Goal: Task Accomplishment & Management: Manage account settings

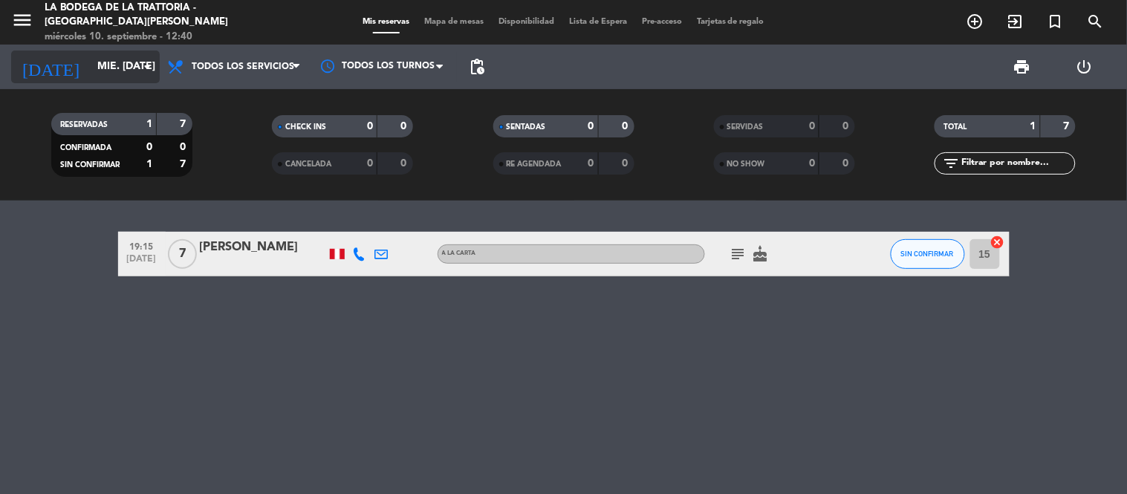
click at [90, 59] on input "mié. [DATE]" at bounding box center [160, 66] width 141 height 27
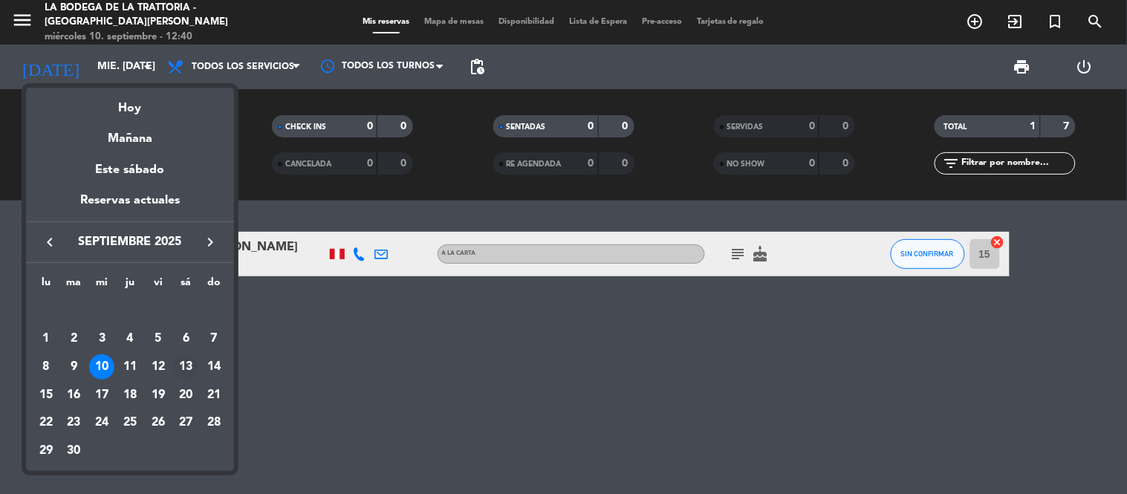
click at [183, 368] on div "13" at bounding box center [185, 366] width 25 height 25
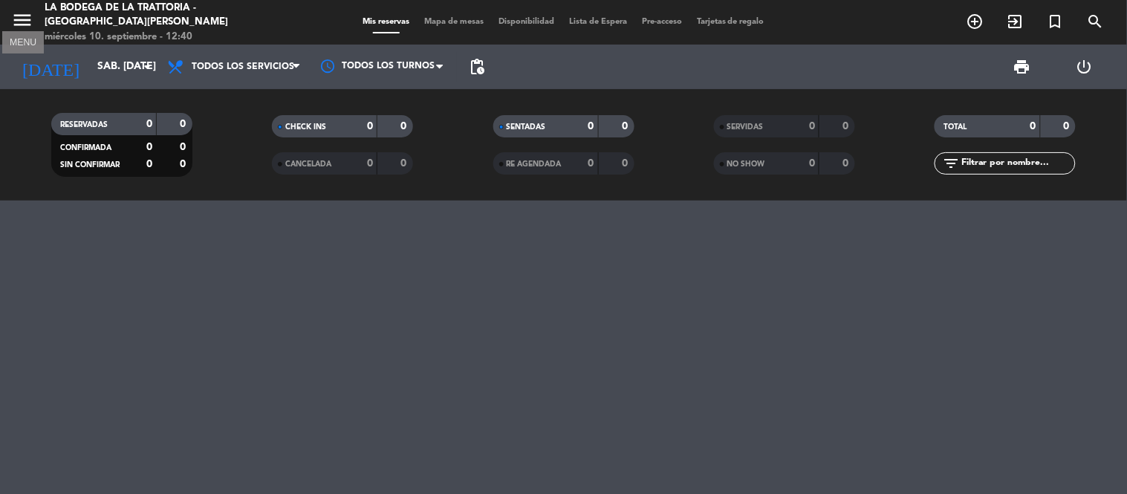
click at [23, 18] on icon "menu" at bounding box center [22, 20] width 22 height 22
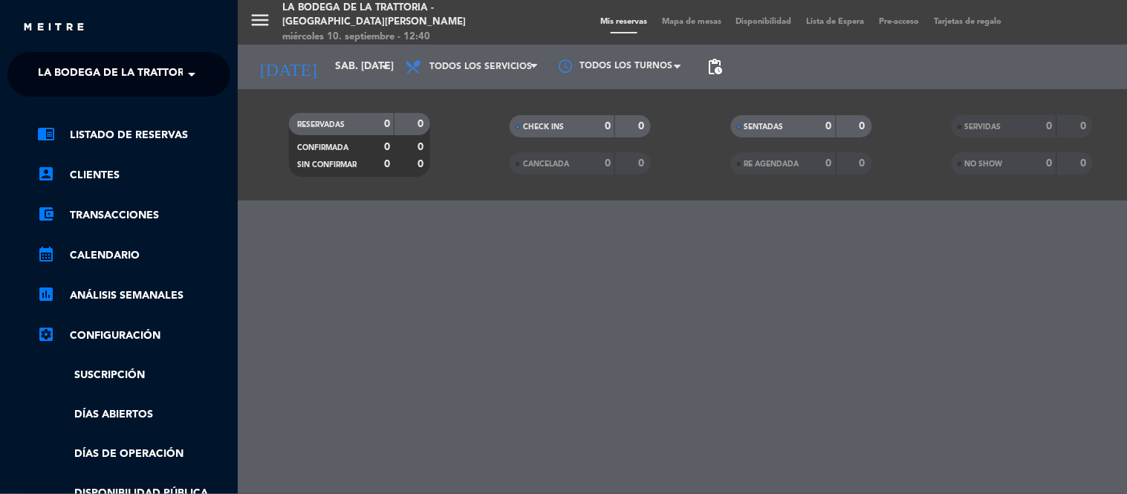
click at [150, 70] on span "La Bodega de la Trattoria - [GEOGRAPHIC_DATA][PERSON_NAME]" at bounding box center [219, 74] width 362 height 31
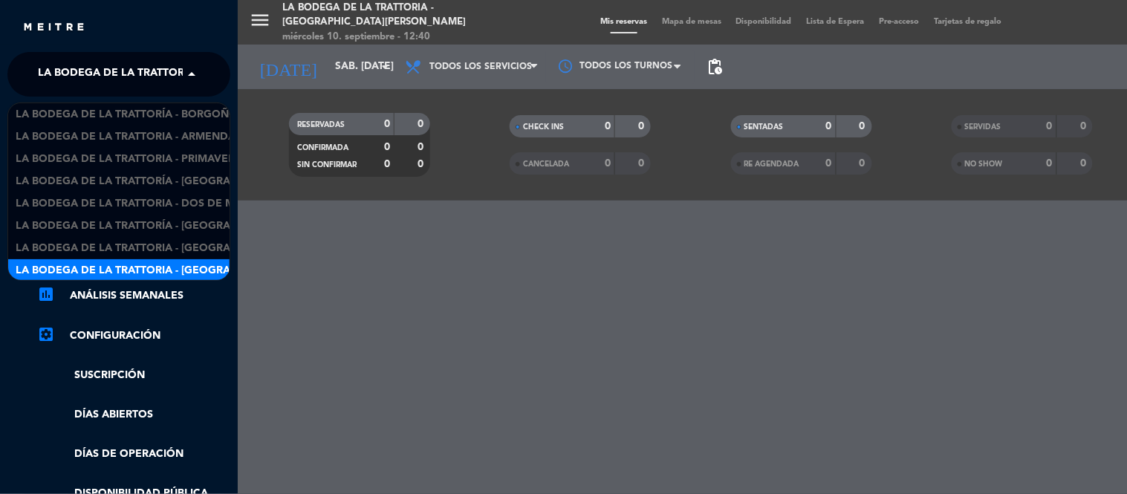
scroll to position [1, 0]
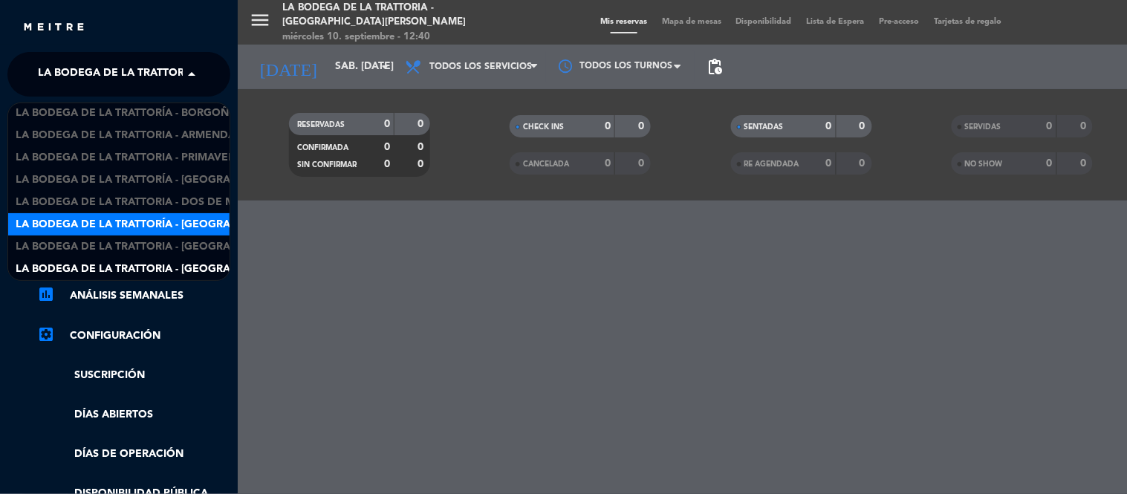
click at [192, 229] on span "La Bodega de la Trattoría - [GEOGRAPHIC_DATA][PERSON_NAME]" at bounding box center [197, 224] width 362 height 17
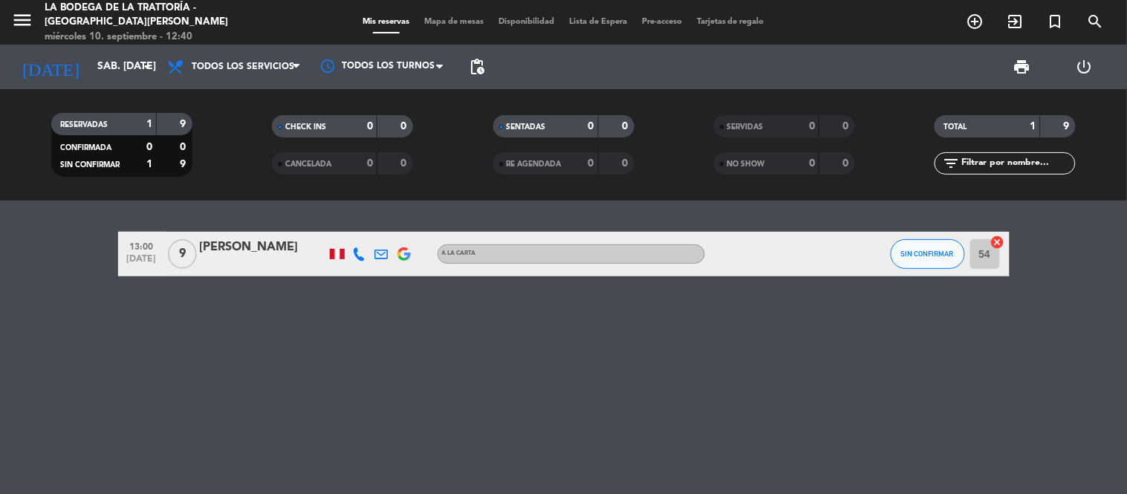
click at [232, 248] on div "[PERSON_NAME]" at bounding box center [263, 247] width 126 height 19
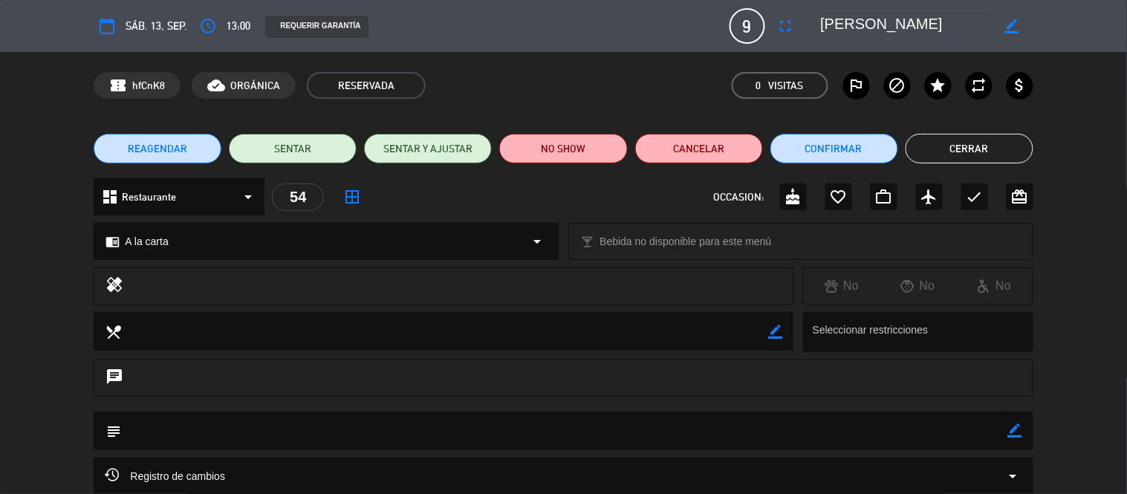
click at [983, 153] on button "Cerrar" at bounding box center [969, 149] width 128 height 30
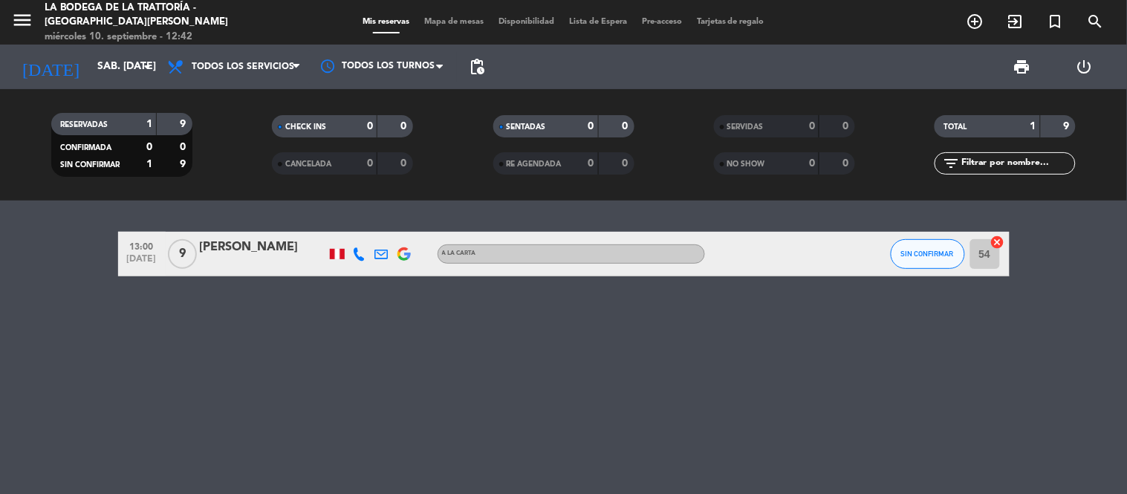
click at [253, 247] on div "[PERSON_NAME]" at bounding box center [263, 247] width 126 height 19
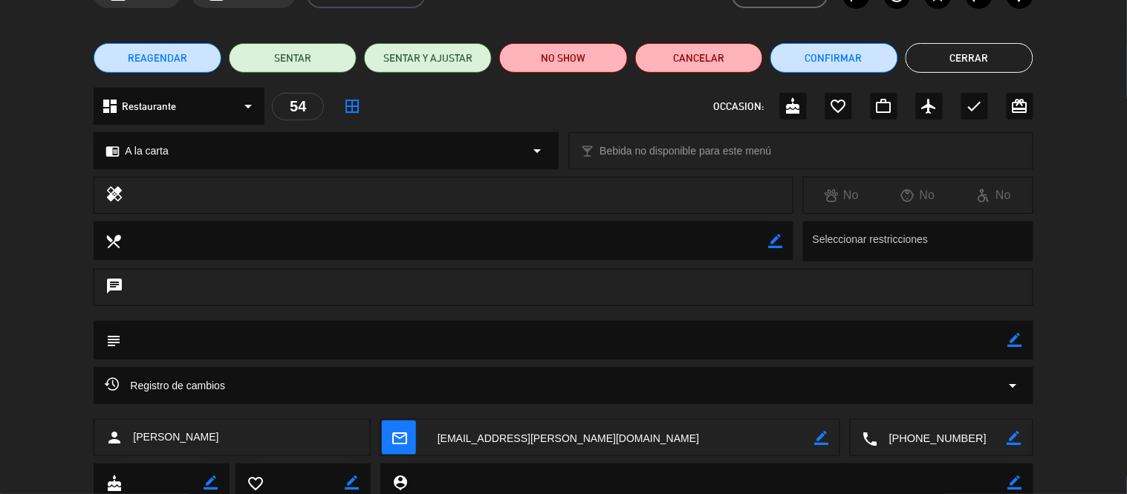
scroll to position [143, 0]
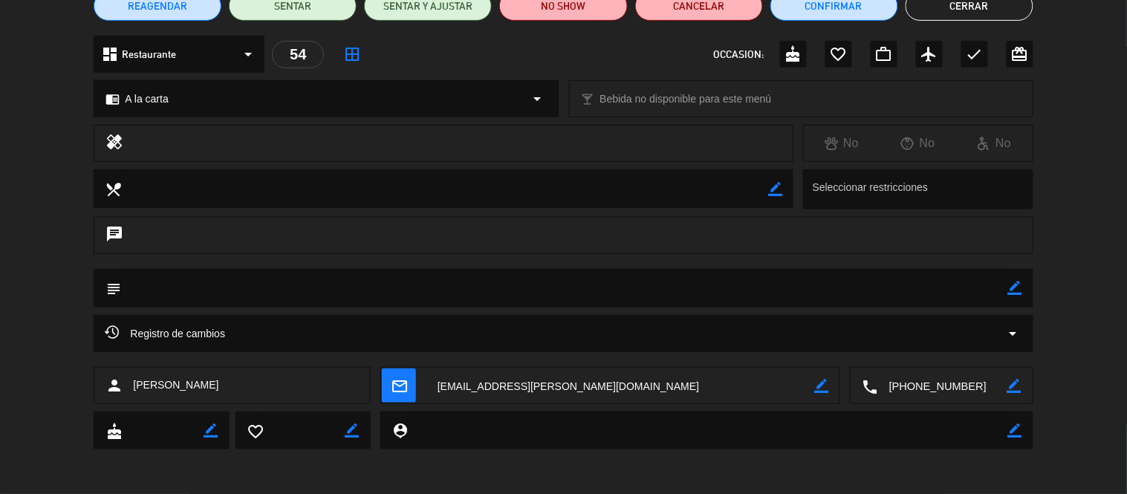
click at [934, 385] on textarea at bounding box center [942, 386] width 129 height 37
click at [495, 379] on textarea at bounding box center [620, 386] width 388 height 37
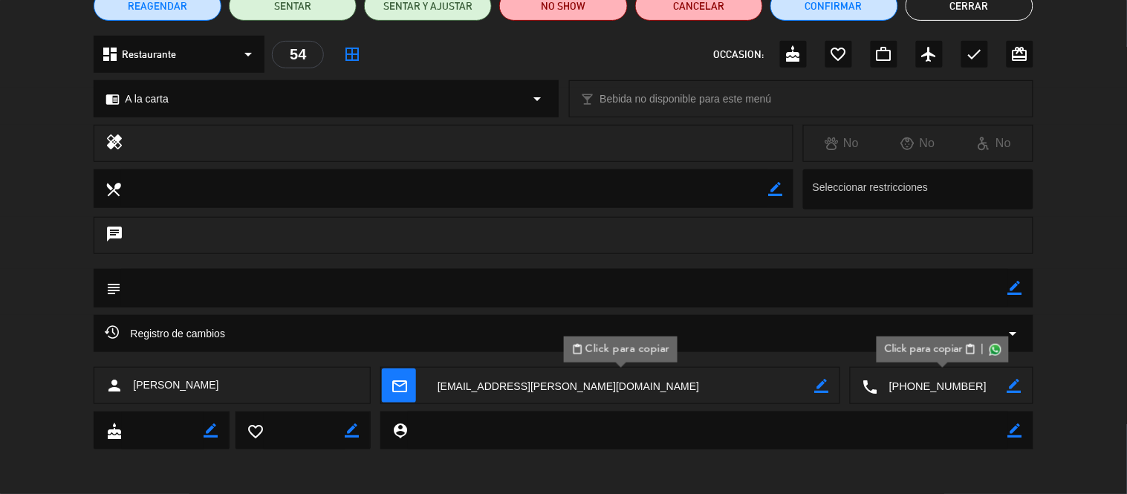
drag, startPoint x: 290, startPoint y: 388, endPoint x: 128, endPoint y: 392, distance: 162.0
click at [128, 392] on div "person [PERSON_NAME]" at bounding box center [232, 385] width 277 height 37
copy div "[PERSON_NAME]"
click at [284, 394] on div "person [PERSON_NAME]" at bounding box center [232, 385] width 277 height 37
drag, startPoint x: 283, startPoint y: 388, endPoint x: 126, endPoint y: 388, distance: 156.7
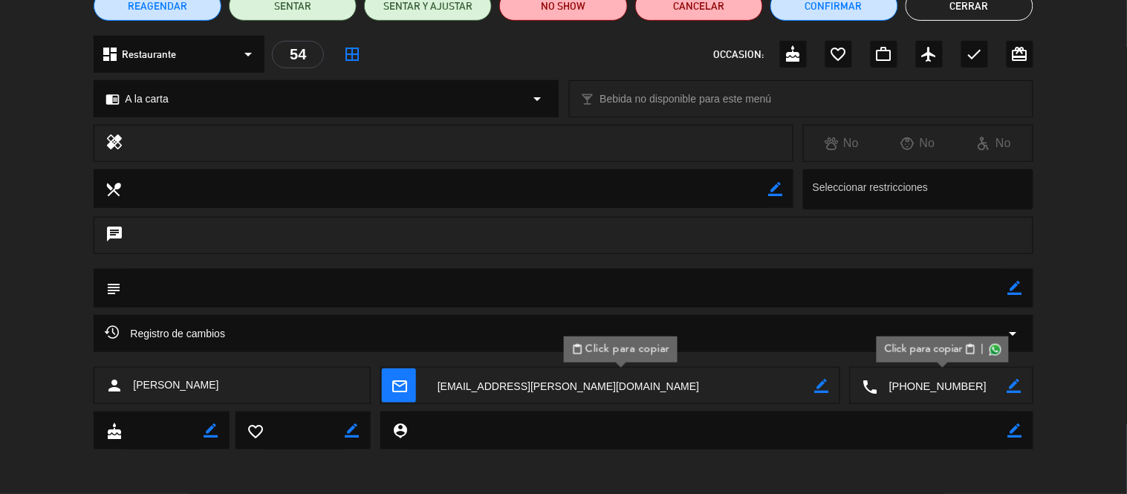
click at [126, 388] on div "person [PERSON_NAME]" at bounding box center [232, 385] width 277 height 37
copy div "[PERSON_NAME]"
click at [290, 396] on div "person [PERSON_NAME]" at bounding box center [232, 385] width 277 height 37
drag, startPoint x: 288, startPoint y: 387, endPoint x: 134, endPoint y: 386, distance: 154.5
click at [134, 386] on div "person [PERSON_NAME]" at bounding box center [232, 385] width 277 height 37
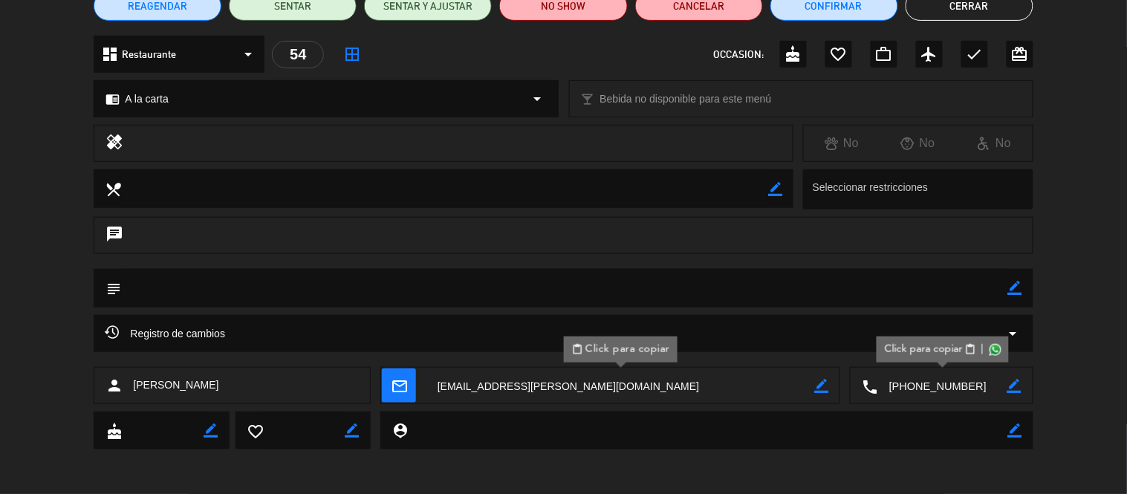
copy span "[PERSON_NAME]"
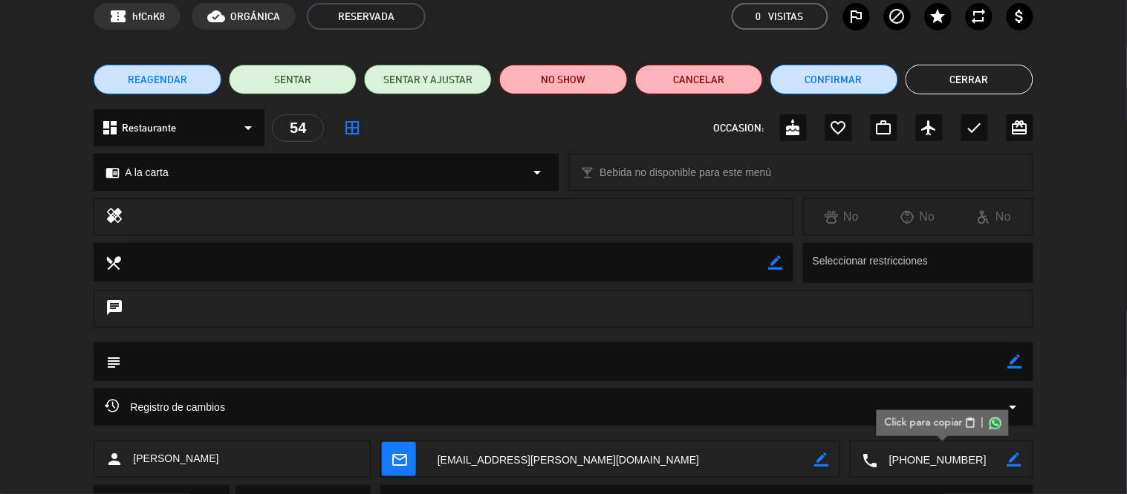
scroll to position [0, 0]
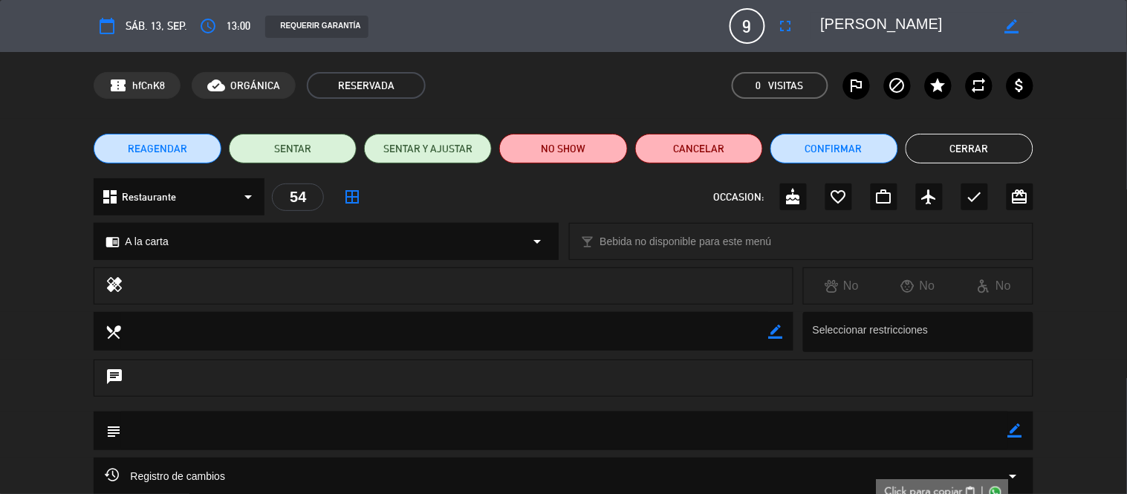
click at [944, 152] on button "Cerrar" at bounding box center [969, 149] width 128 height 30
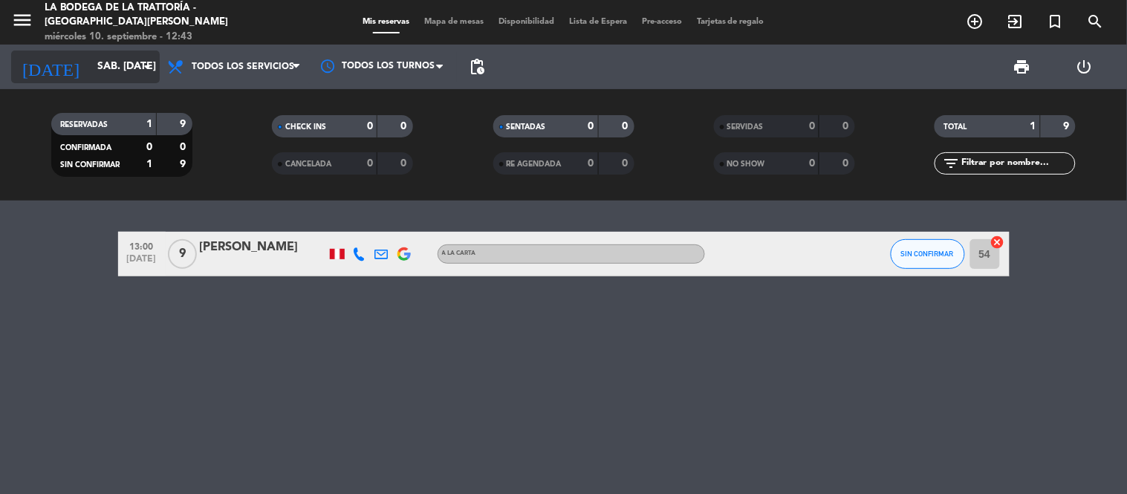
click at [90, 63] on input "sáb. [DATE]" at bounding box center [160, 66] width 141 height 27
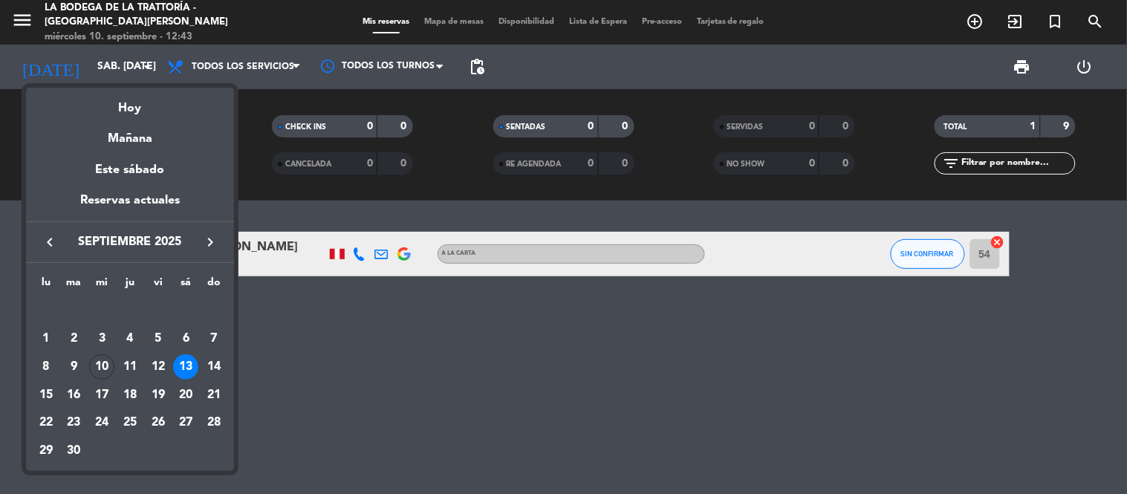
drag, startPoint x: 116, startPoint y: 368, endPoint x: 124, endPoint y: 368, distance: 8.2
click at [117, 368] on td "11" at bounding box center [130, 367] width 28 height 28
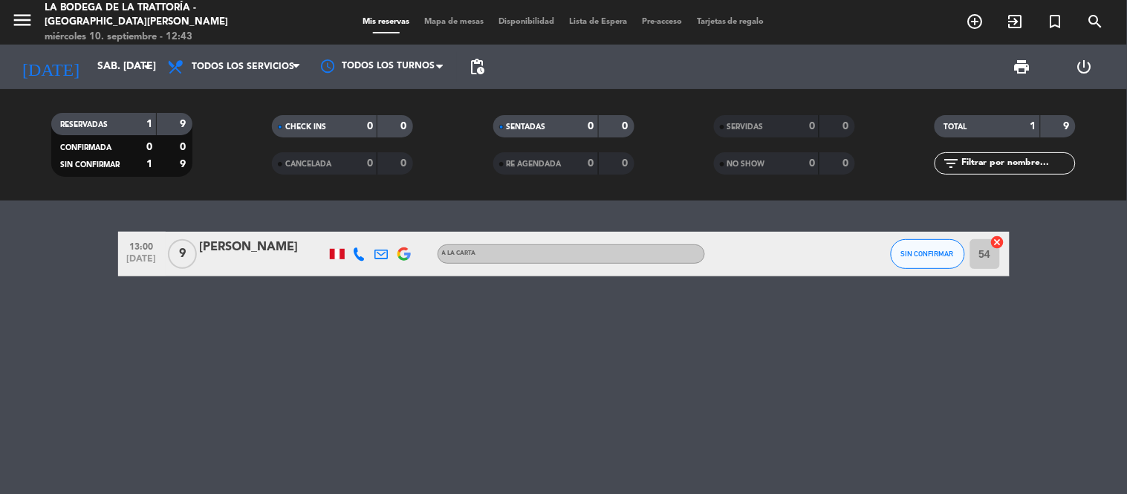
type input "[DEMOGRAPHIC_DATA] [DATE]"
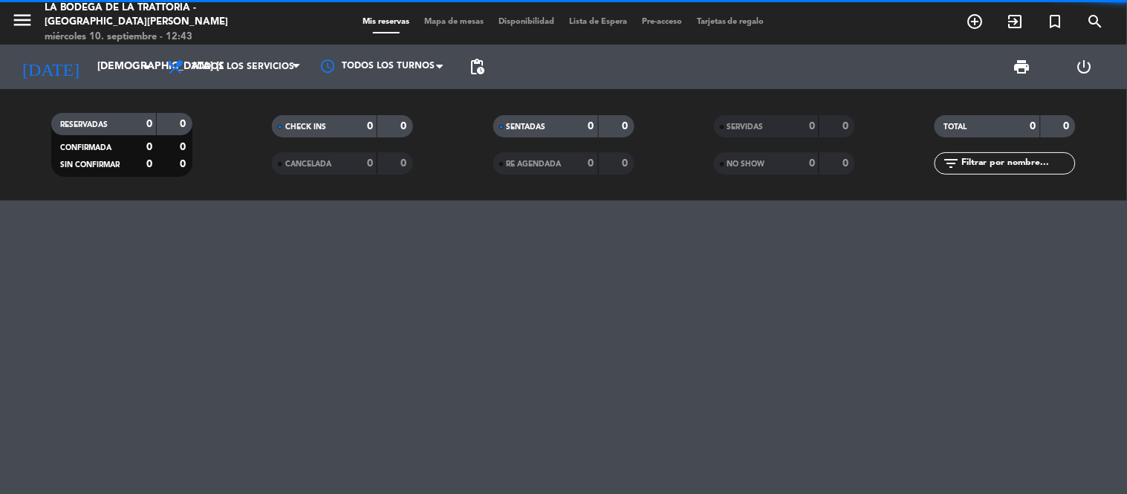
click at [16, 16] on icon "menu" at bounding box center [22, 20] width 22 height 22
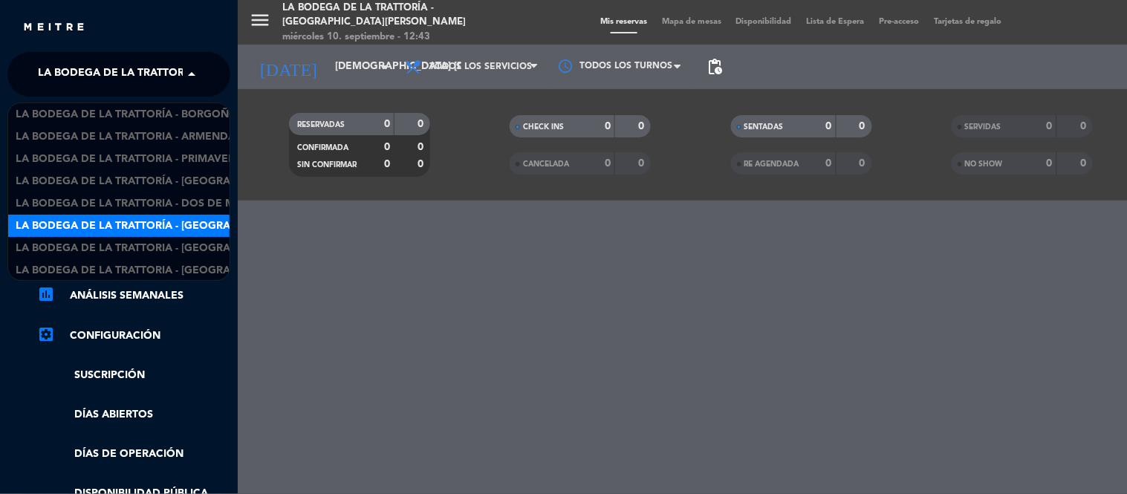
click at [188, 84] on span at bounding box center [195, 74] width 25 height 31
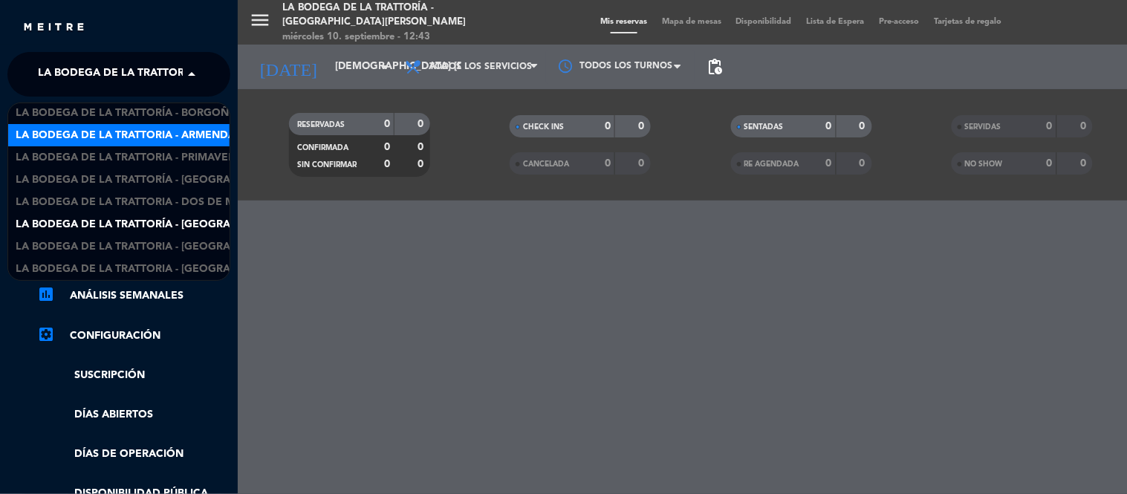
click at [179, 125] on div "La Bodega de la Trattoria - Armendariz" at bounding box center [118, 135] width 221 height 22
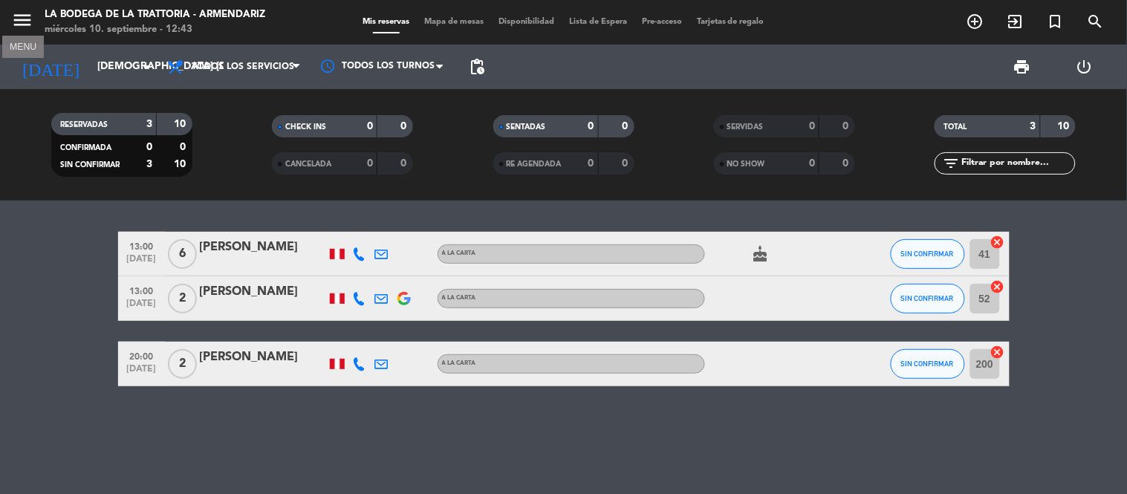
click at [13, 19] on icon "menu" at bounding box center [22, 20] width 22 height 22
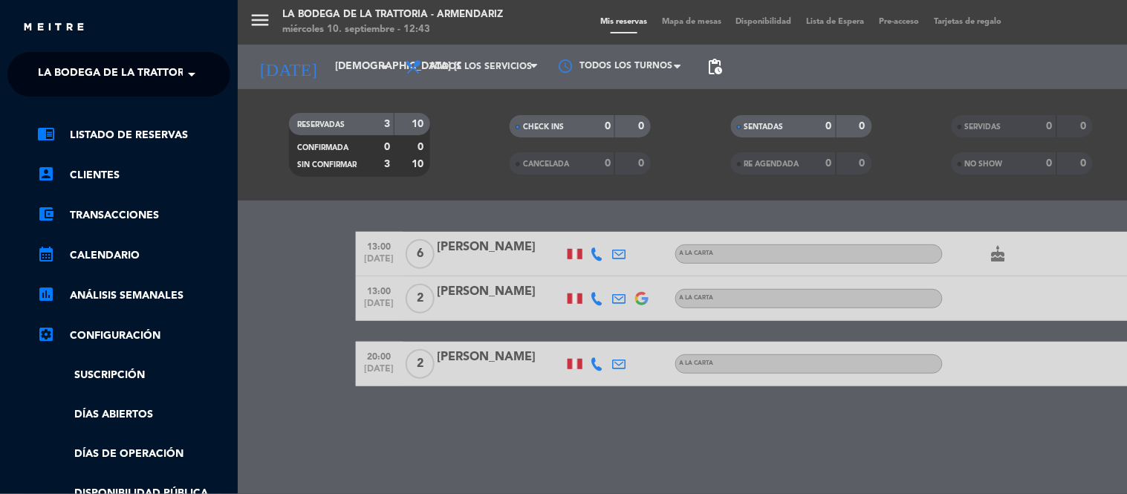
click at [166, 76] on span "La Bodega de la Trattoria - Armendariz" at bounding box center [156, 74] width 236 height 31
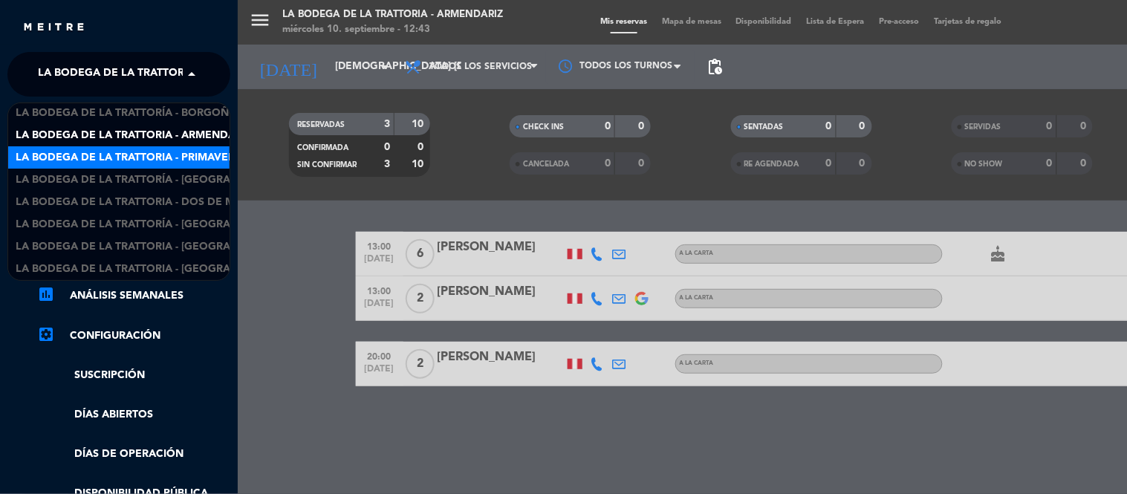
click at [195, 149] on span "La Bodega de la Trattoria - Primavera" at bounding box center [129, 157] width 227 height 17
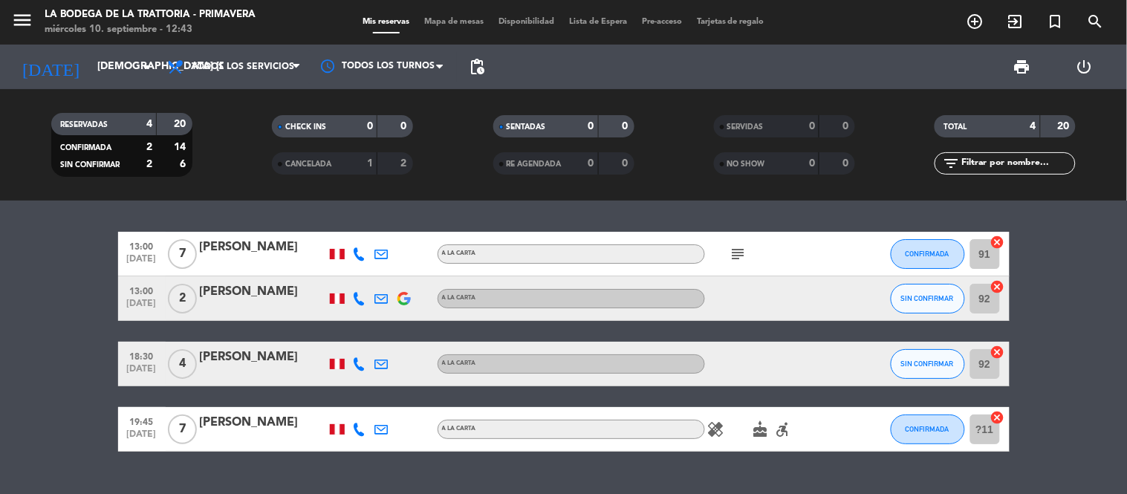
click at [242, 368] on div at bounding box center [263, 374] width 126 height 12
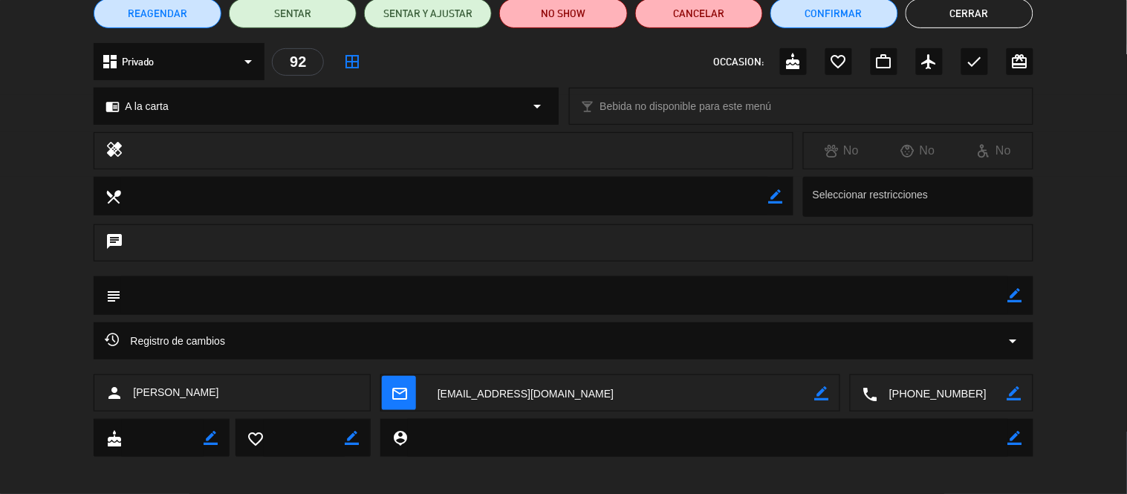
scroll to position [143, 0]
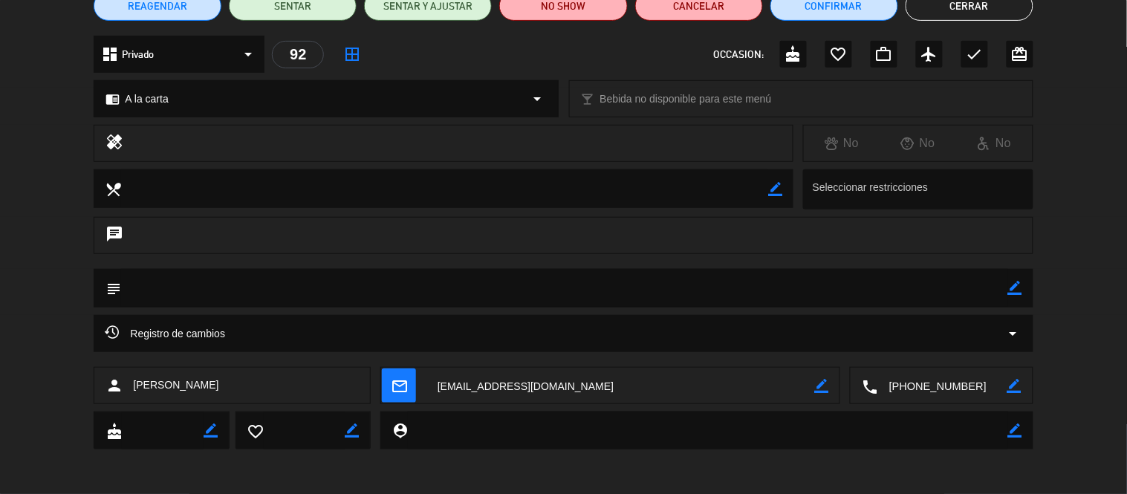
click at [941, 379] on textarea at bounding box center [942, 386] width 129 height 37
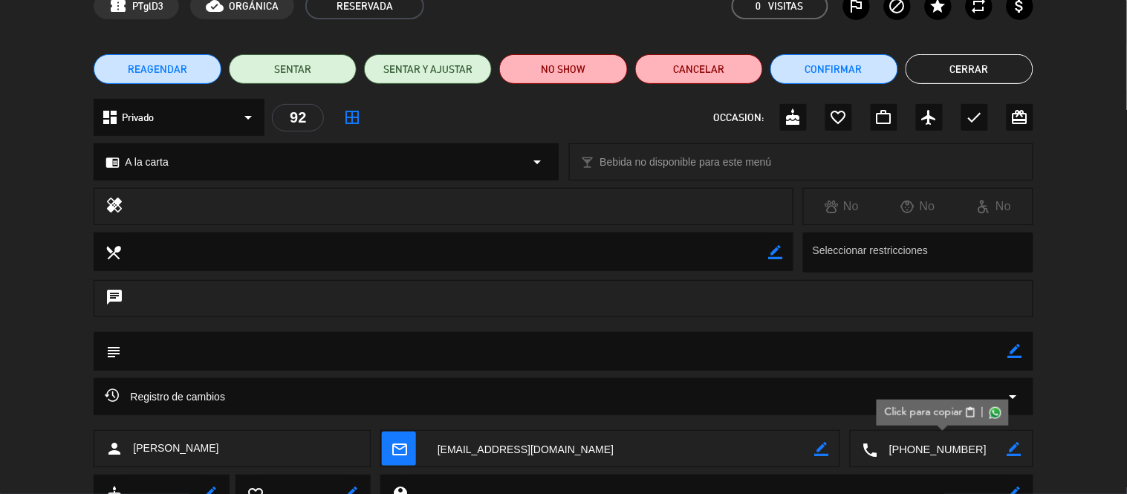
scroll to position [0, 0]
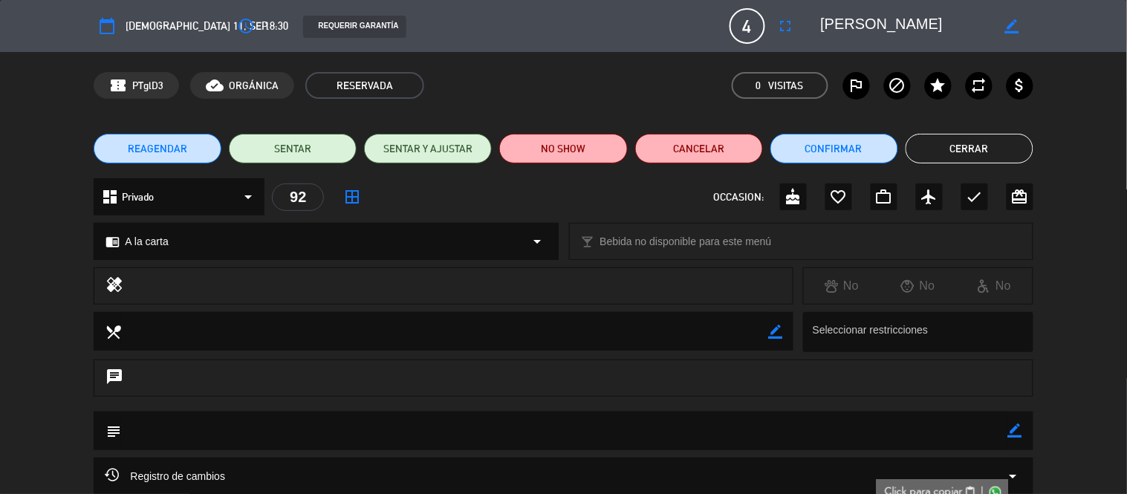
click at [946, 142] on button "Cerrar" at bounding box center [969, 149] width 128 height 30
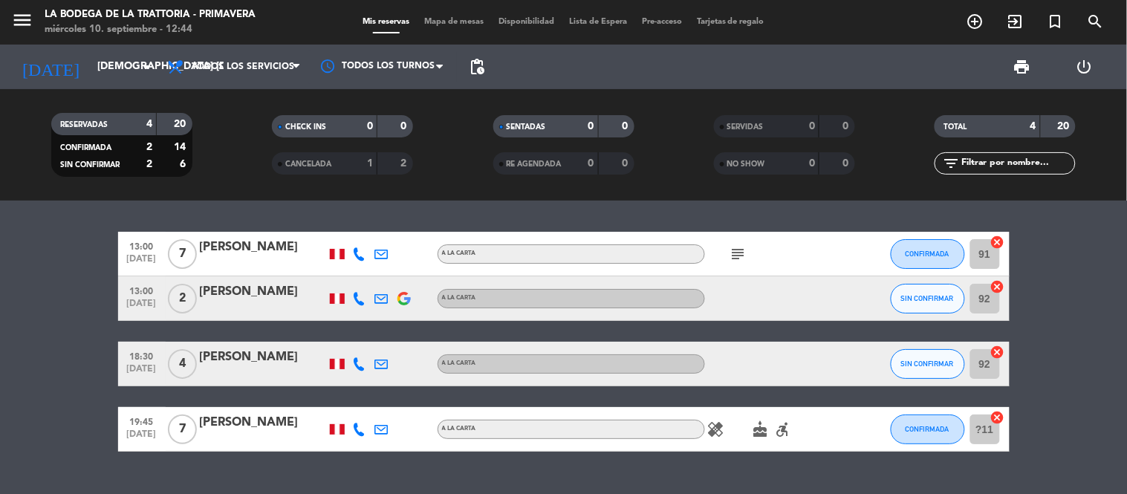
click at [234, 358] on div "[PERSON_NAME]" at bounding box center [263, 357] width 126 height 19
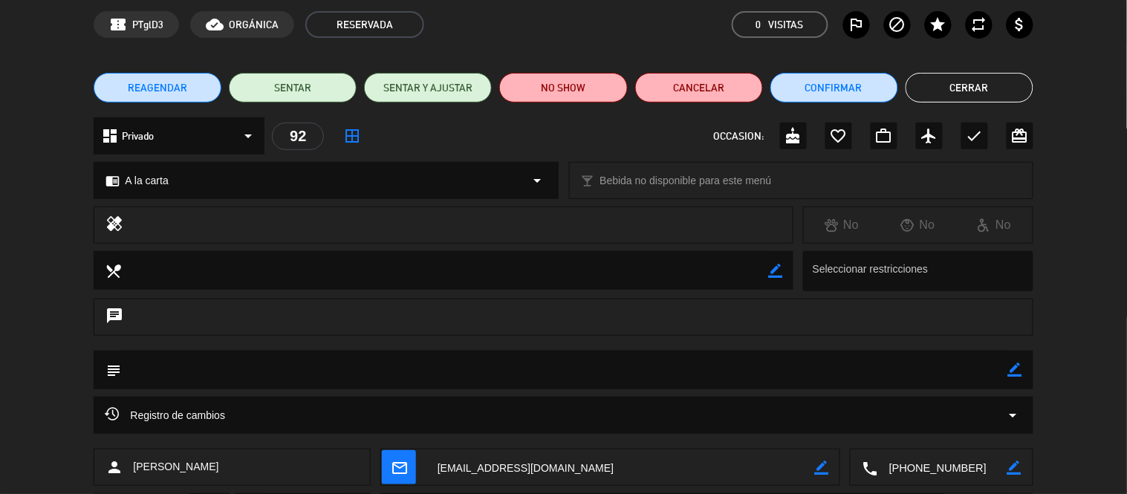
scroll to position [143, 0]
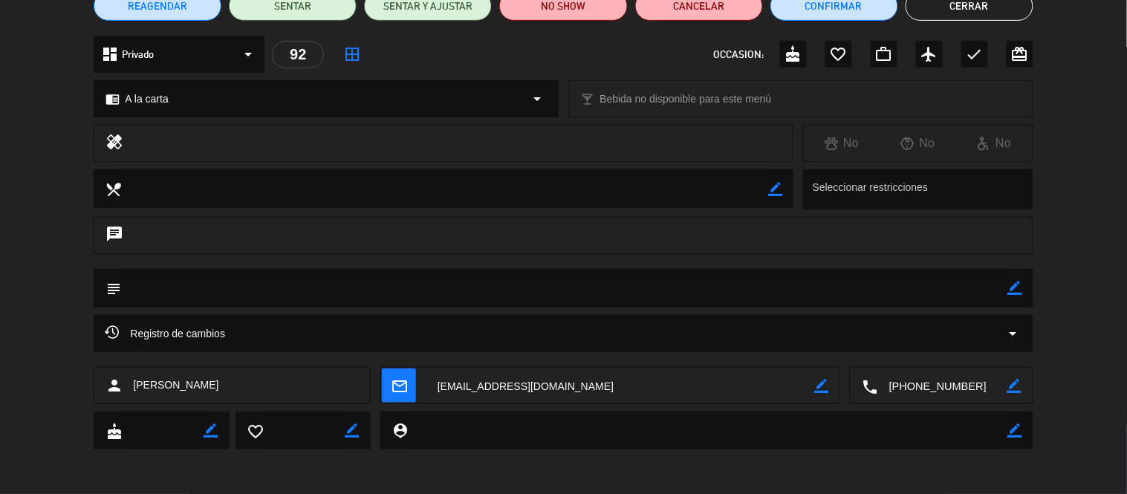
click at [542, 386] on textarea at bounding box center [620, 386] width 388 height 37
drag, startPoint x: 232, startPoint y: 391, endPoint x: 134, endPoint y: 396, distance: 98.2
click at [134, 396] on div "person [PERSON_NAME]" at bounding box center [232, 385] width 277 height 37
copy span "[PERSON_NAME]"
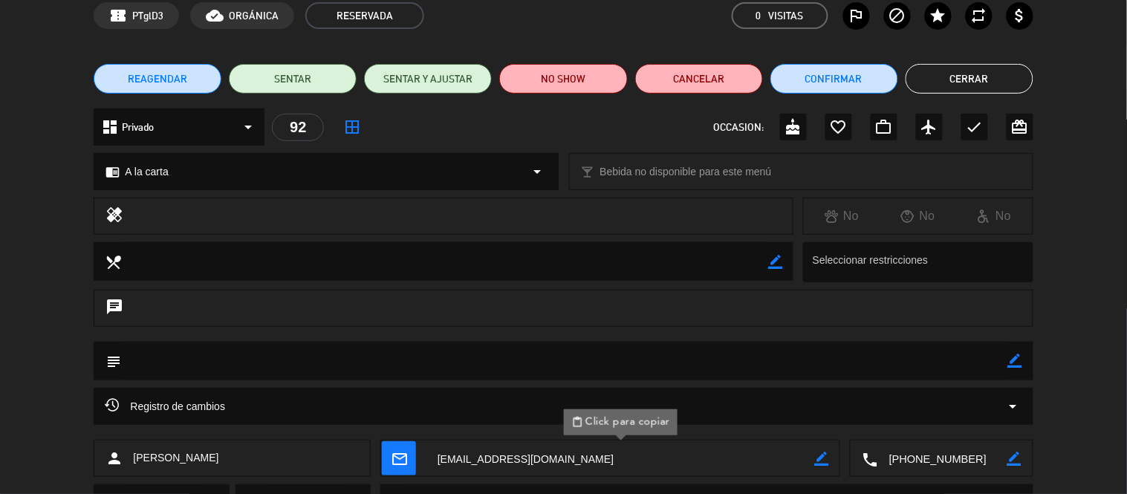
scroll to position [0, 0]
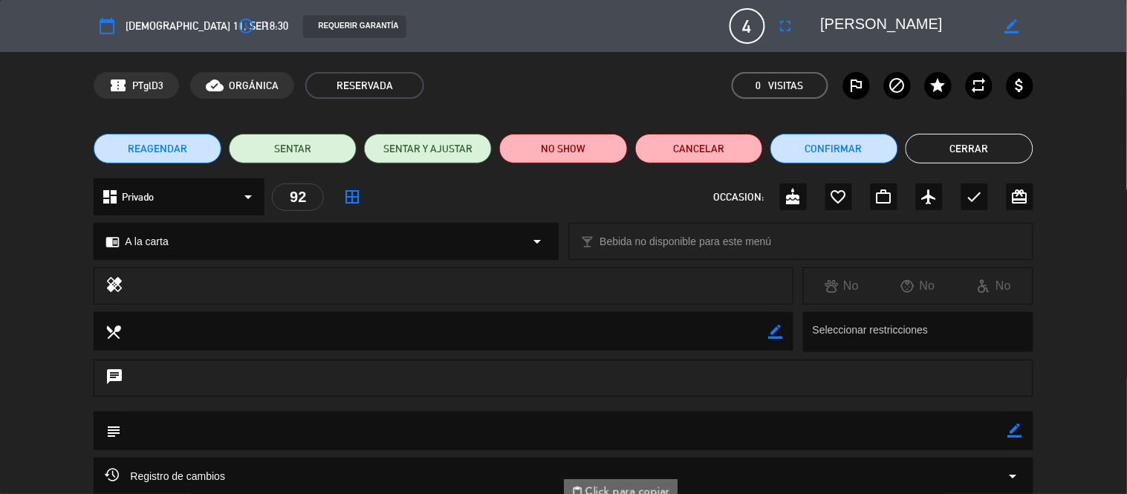
click at [999, 143] on button "Cerrar" at bounding box center [969, 149] width 128 height 30
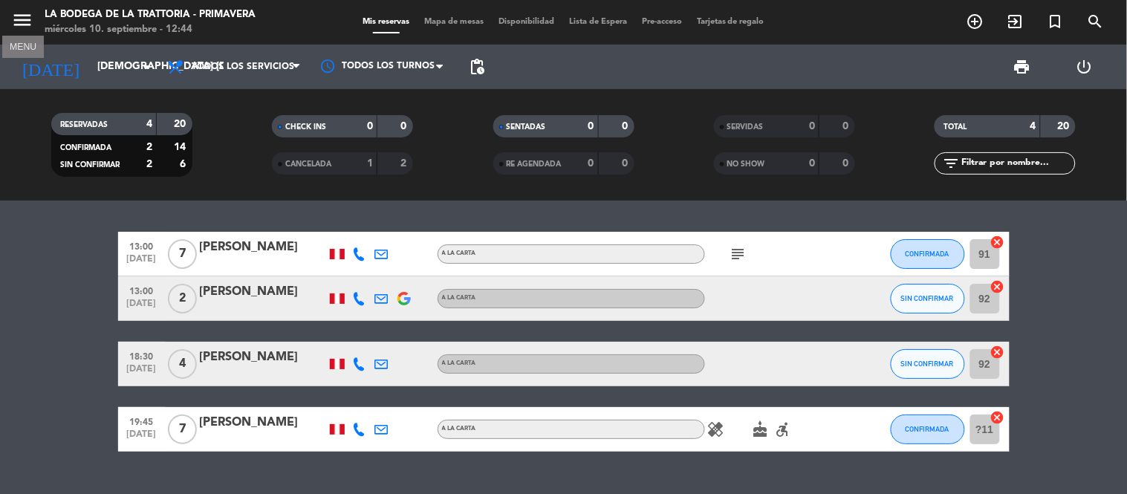
click at [23, 17] on icon "menu" at bounding box center [22, 20] width 22 height 22
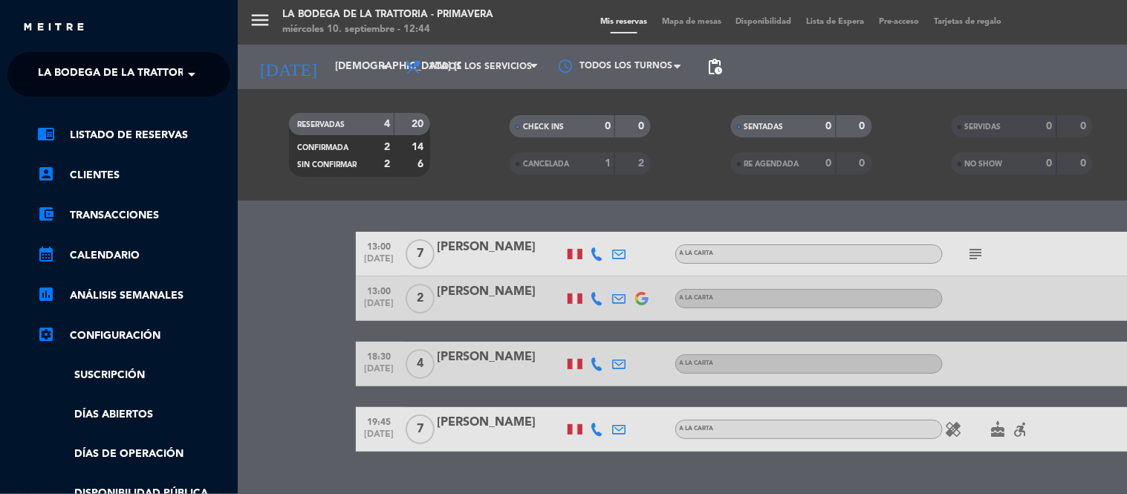
click at [166, 68] on span "La Bodega de la Trattoria - Primavera" at bounding box center [151, 74] width 227 height 31
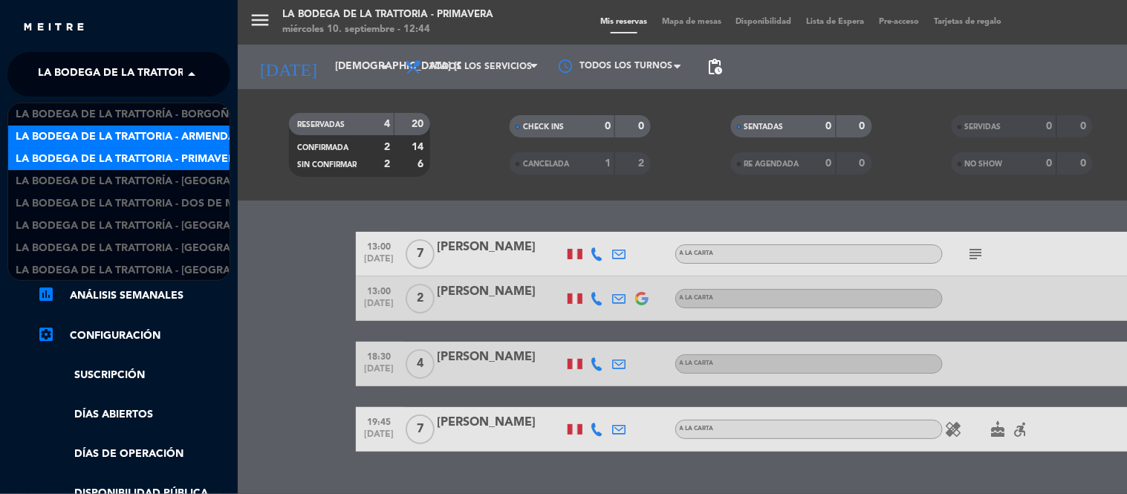
scroll to position [1, 0]
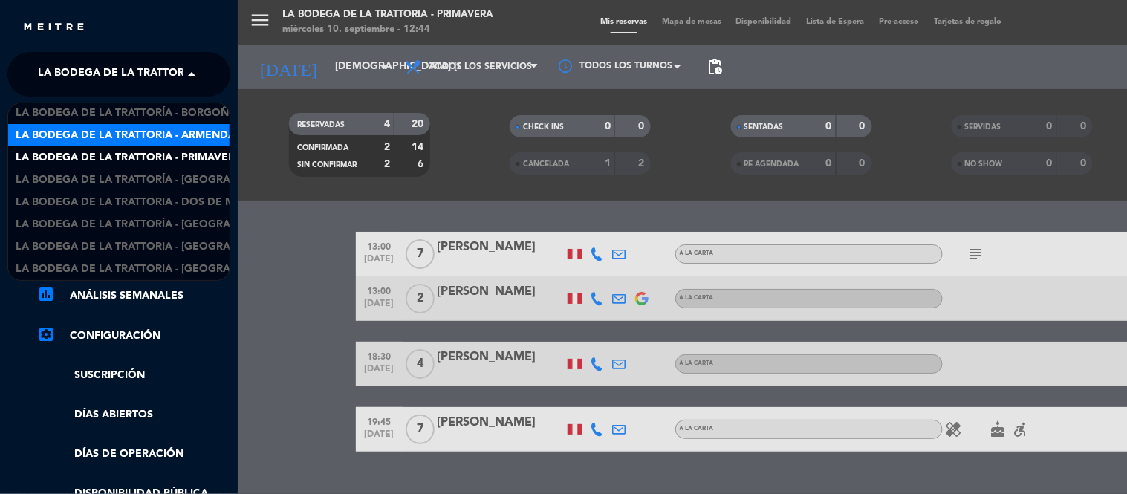
click at [179, 135] on span "La Bodega de la Trattoria - Armendariz" at bounding box center [134, 135] width 236 height 17
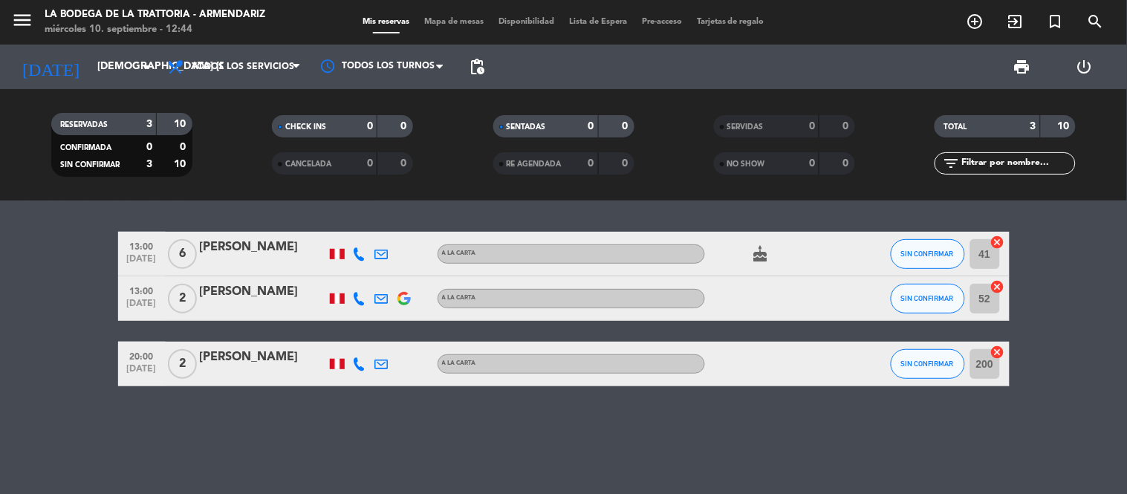
click at [272, 367] on div "[PERSON_NAME]" at bounding box center [263, 357] width 126 height 19
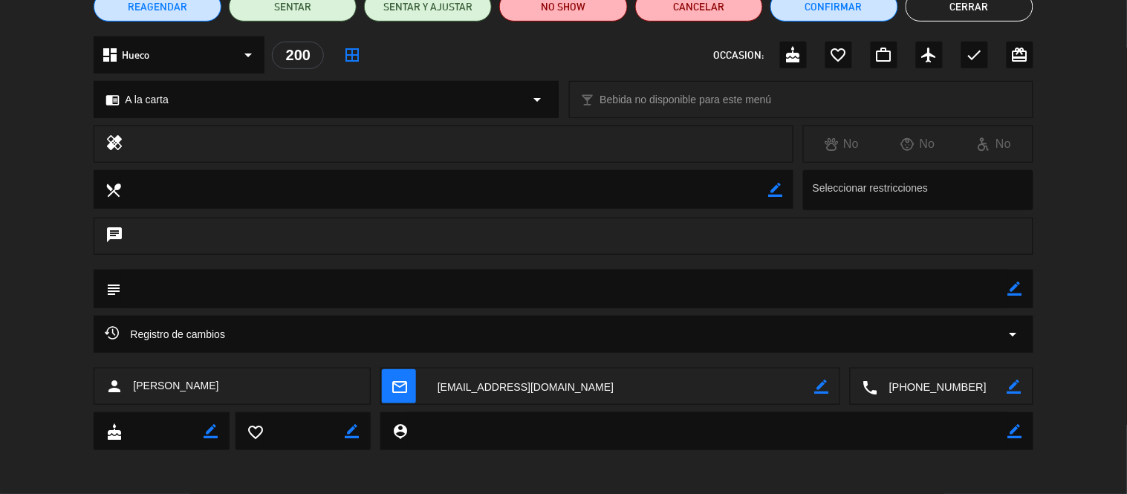
scroll to position [143, 0]
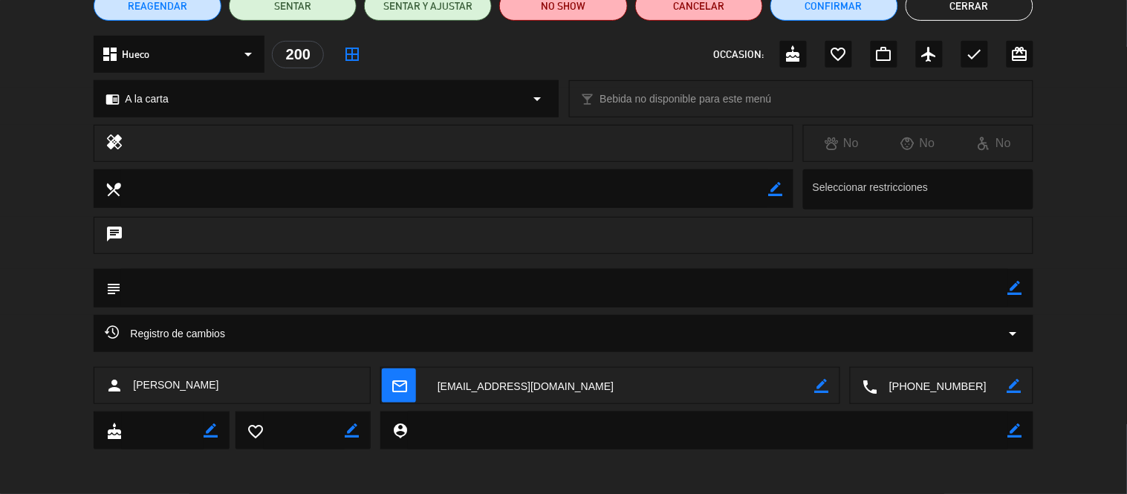
click at [931, 382] on textarea at bounding box center [942, 386] width 129 height 37
click at [478, 389] on textarea at bounding box center [620, 386] width 388 height 37
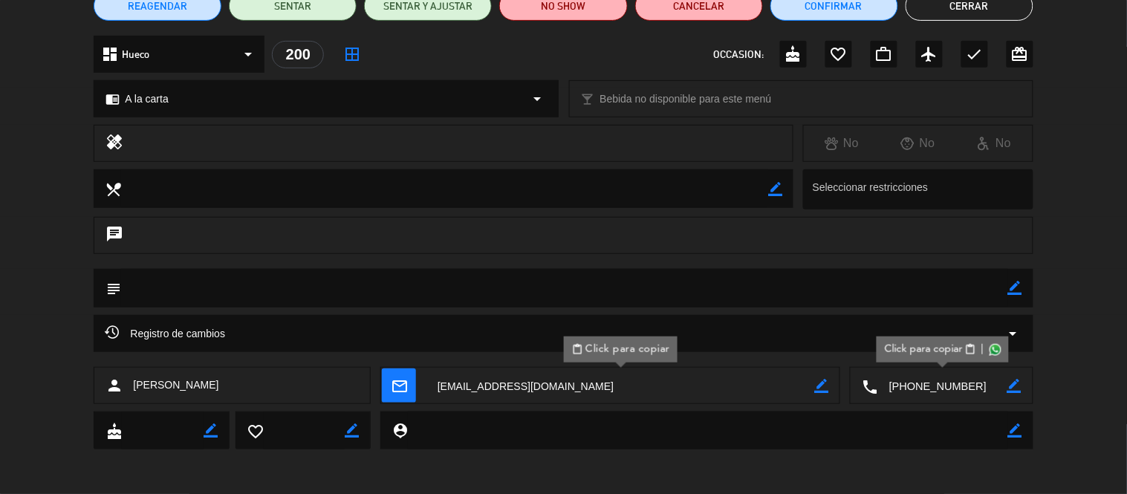
drag, startPoint x: 211, startPoint y: 391, endPoint x: 130, endPoint y: 397, distance: 81.2
click at [130, 397] on div "person [PERSON_NAME]" at bounding box center [232, 385] width 277 height 37
copy span "[PERSON_NAME]"
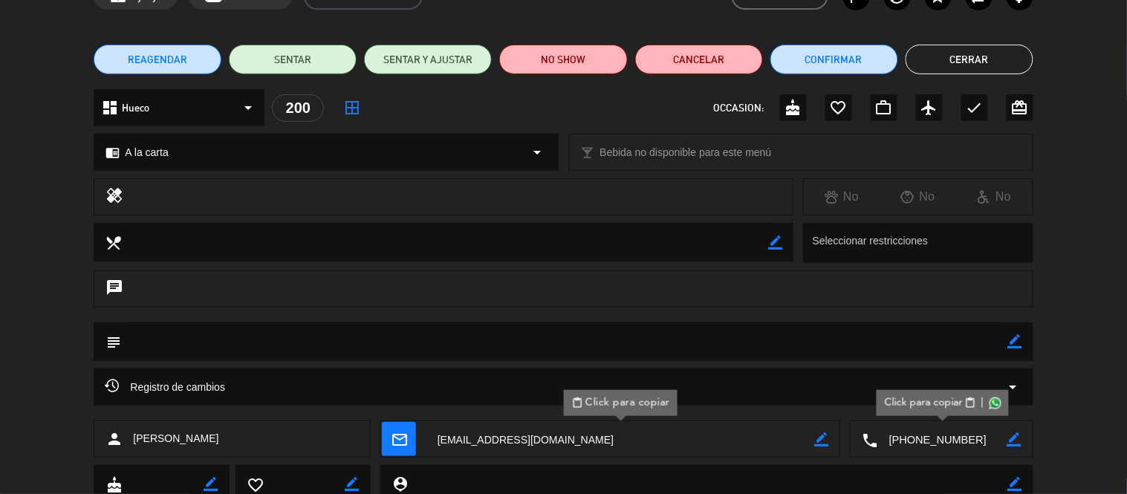
scroll to position [60, 0]
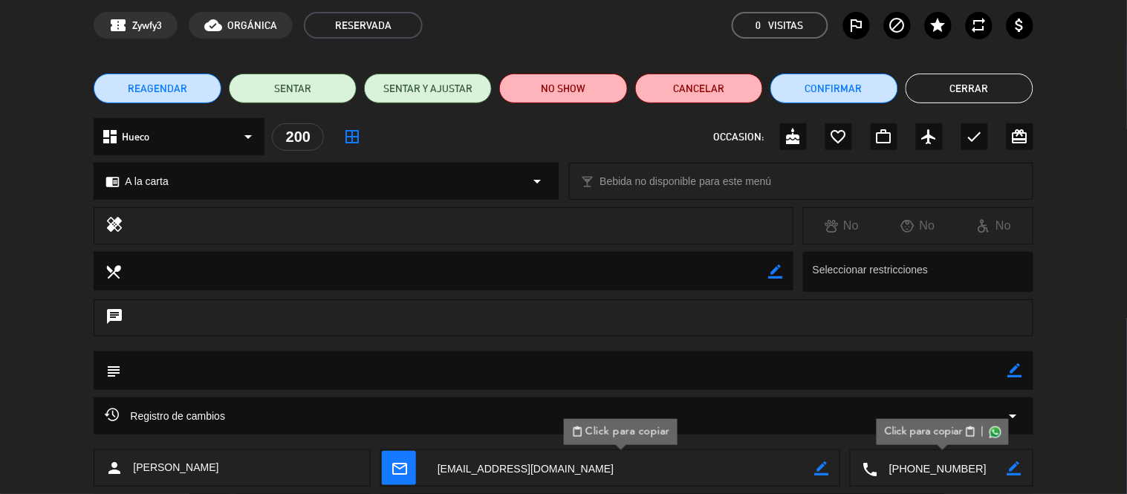
click at [994, 91] on button "Cerrar" at bounding box center [969, 89] width 128 height 30
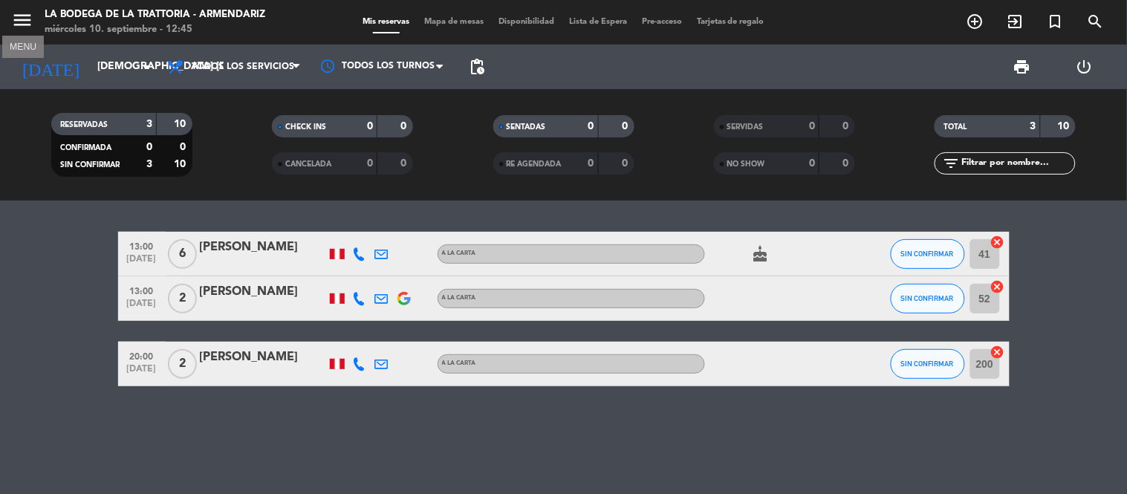
click at [25, 19] on icon "menu" at bounding box center [22, 20] width 22 height 22
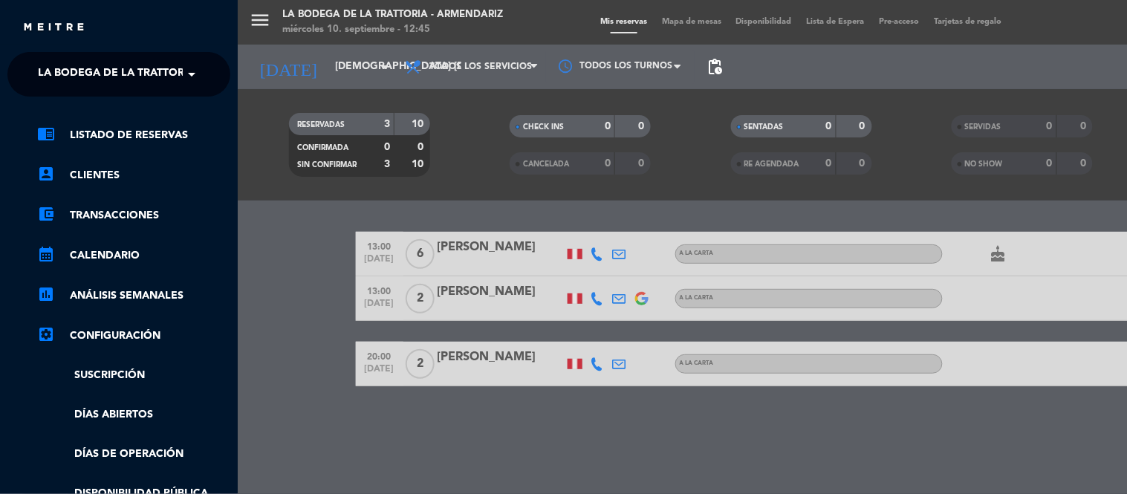
click at [205, 92] on ng-select "× La Bodega de la Trattoria - [PERSON_NAME] ×" at bounding box center [118, 74] width 223 height 45
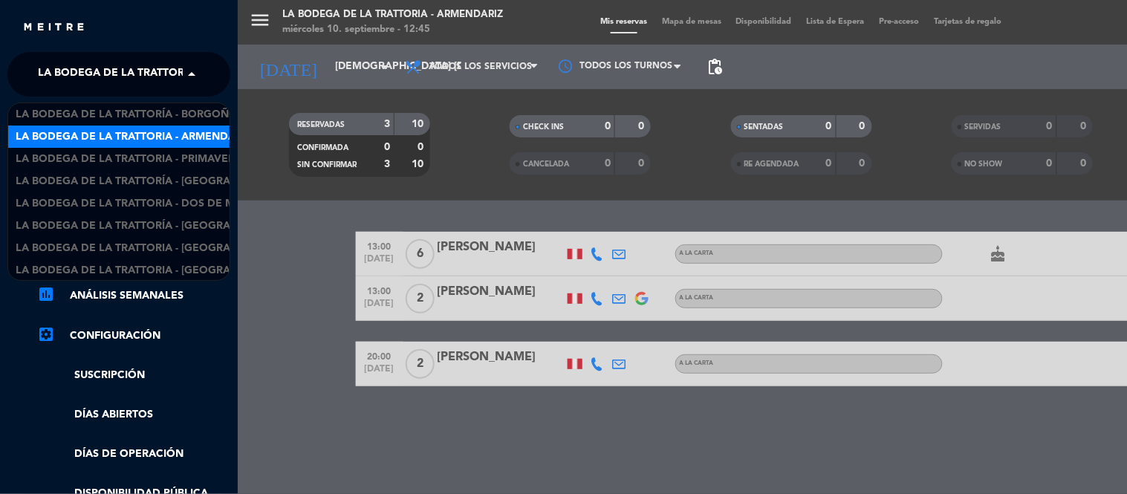
click at [192, 77] on span at bounding box center [195, 74] width 25 height 31
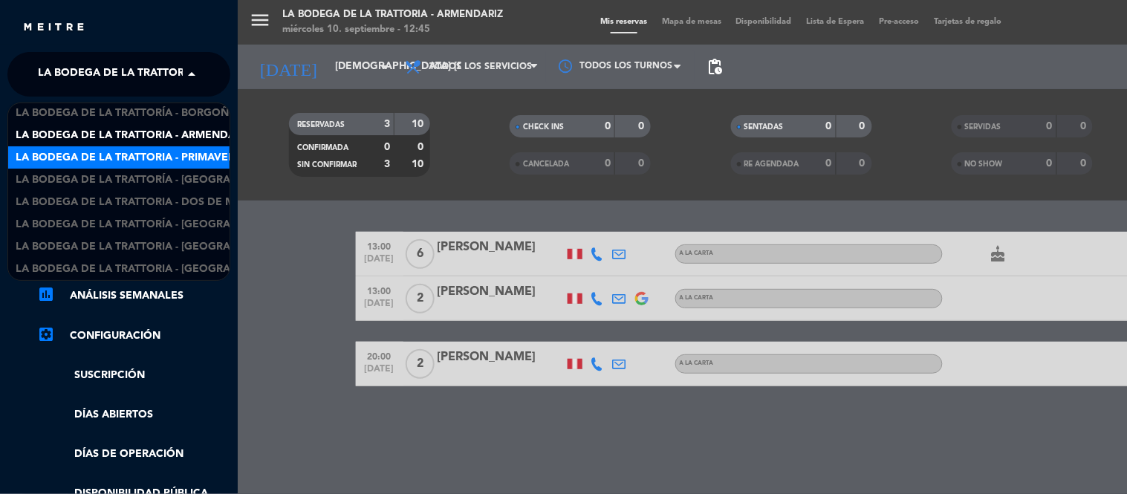
click at [184, 154] on span "La Bodega de la Trattoria - Primavera" at bounding box center [129, 157] width 227 height 17
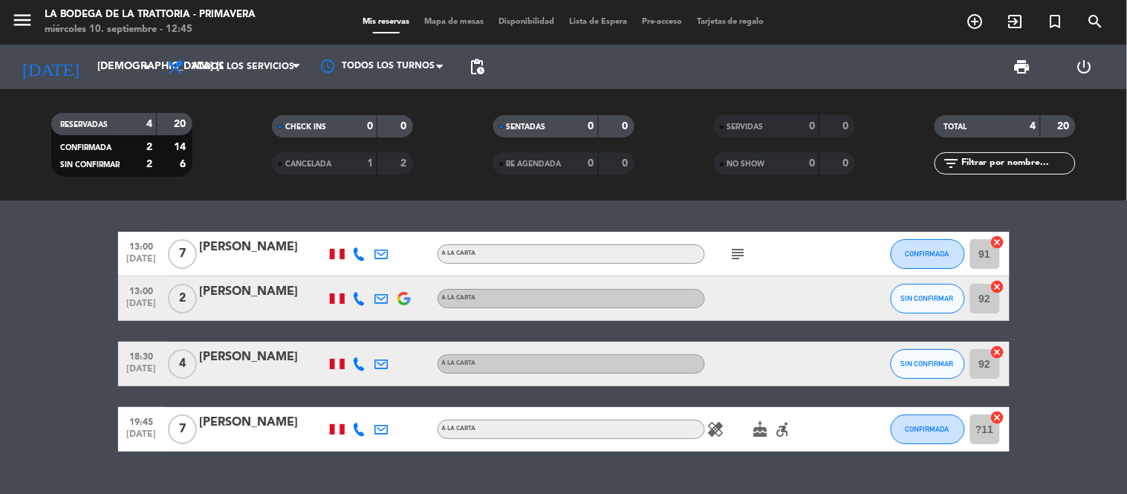
click at [241, 290] on div "[PERSON_NAME]" at bounding box center [263, 291] width 126 height 19
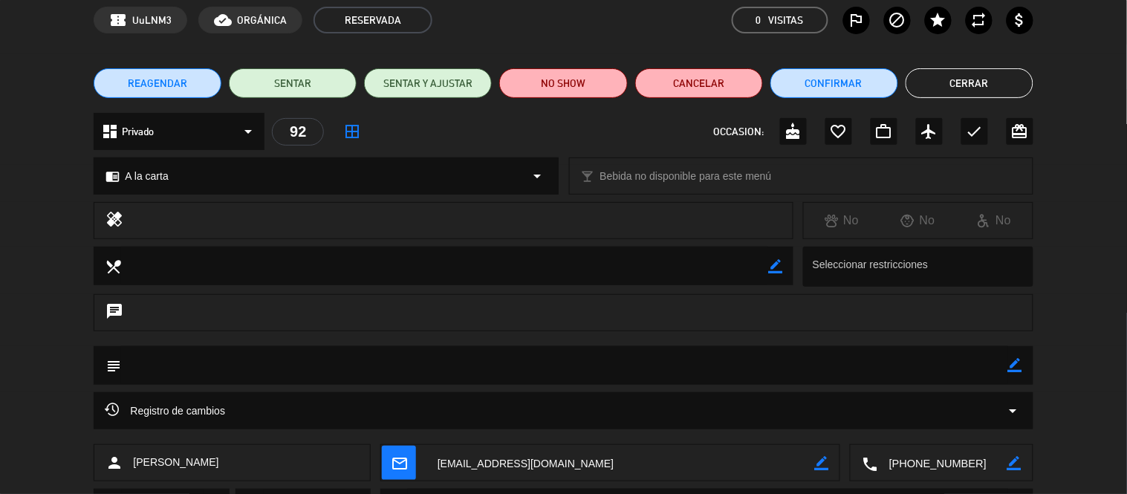
scroll to position [143, 0]
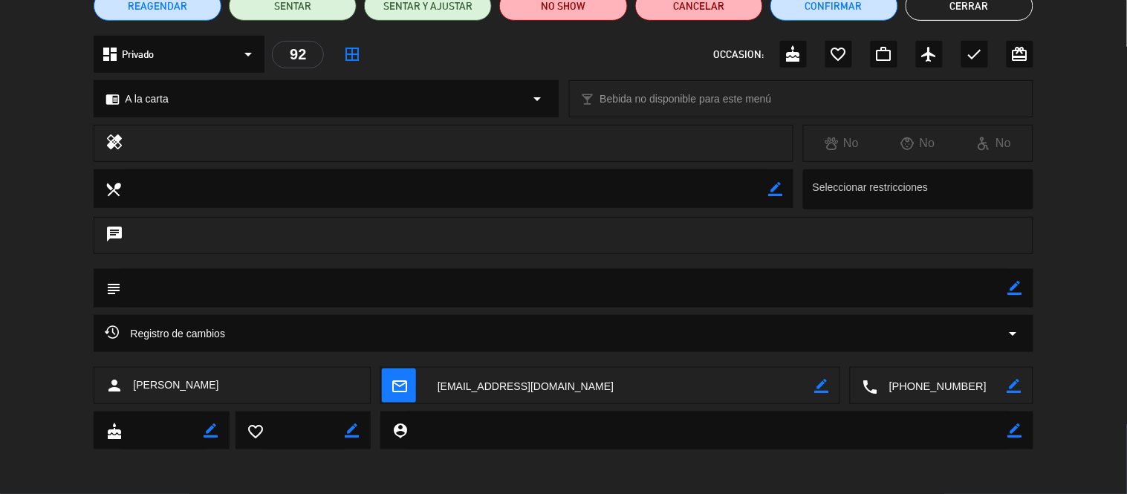
click at [912, 377] on textarea at bounding box center [942, 386] width 129 height 37
click at [503, 382] on textarea at bounding box center [620, 386] width 388 height 37
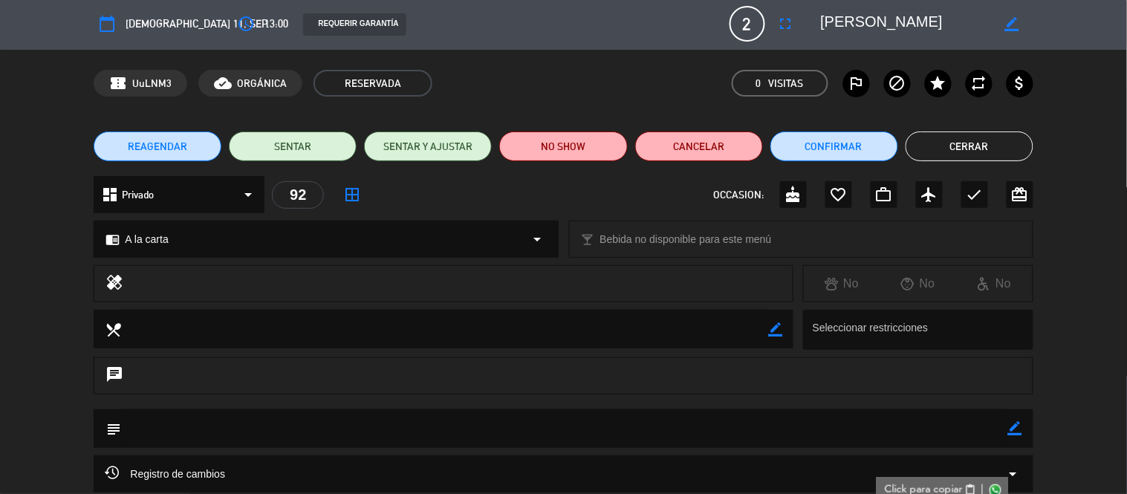
scroll to position [0, 0]
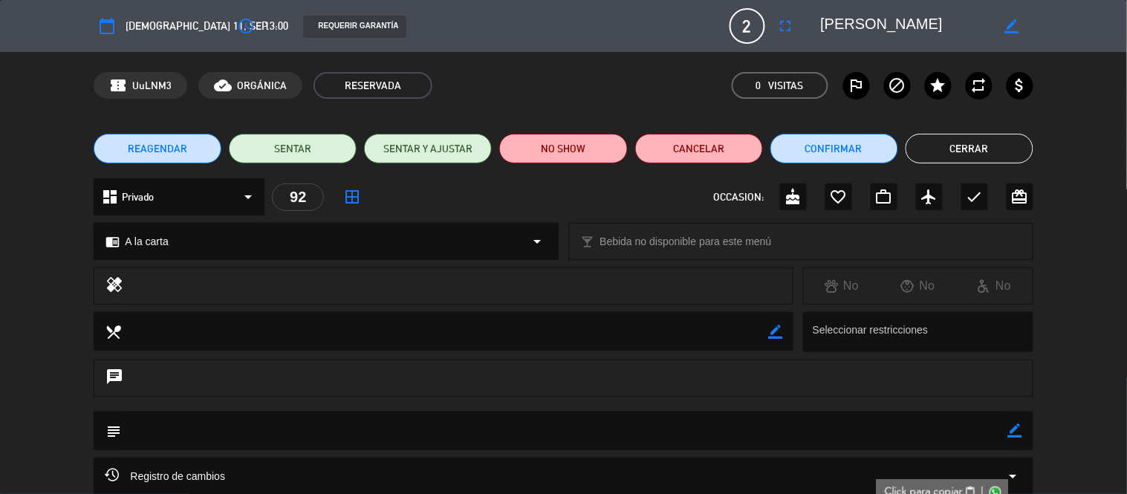
click at [948, 152] on button "Cerrar" at bounding box center [969, 149] width 128 height 30
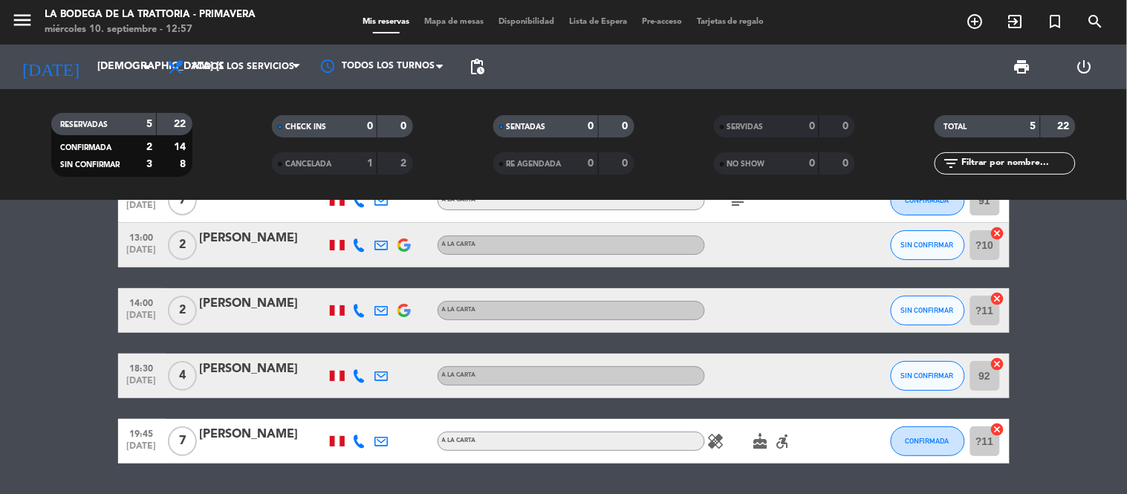
scroll to position [82, 0]
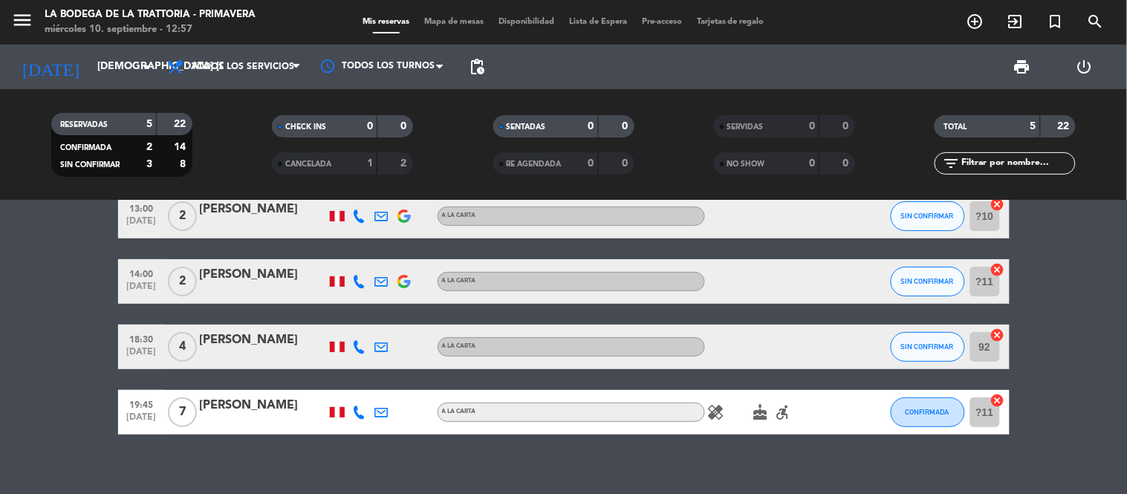
click at [262, 275] on div "[PERSON_NAME]" at bounding box center [263, 274] width 126 height 19
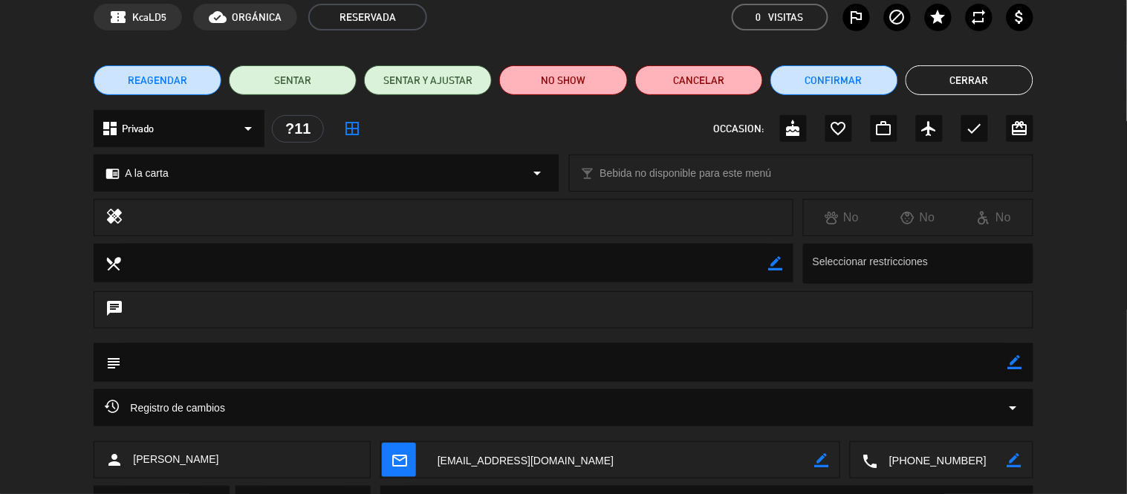
scroll to position [143, 0]
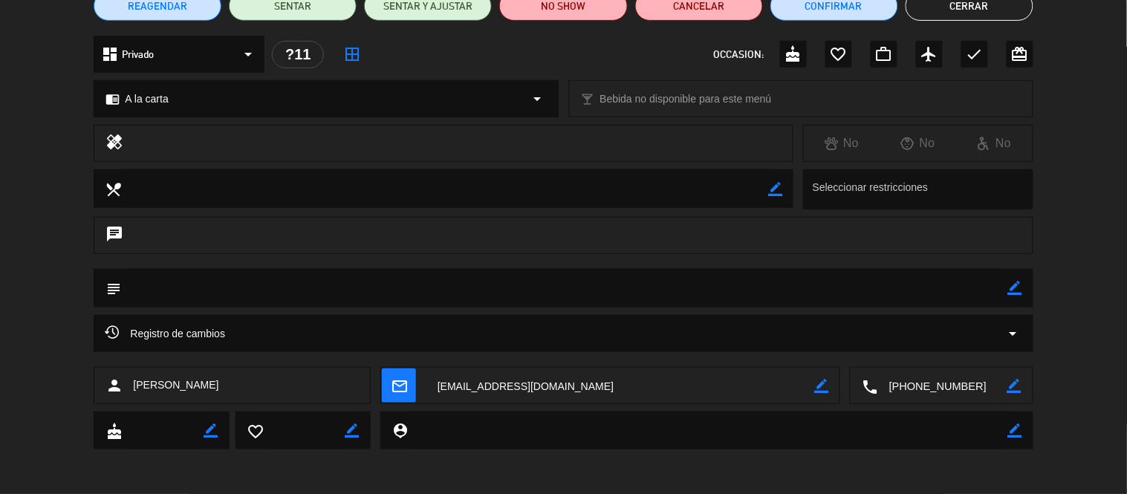
click at [919, 392] on textarea at bounding box center [942, 386] width 129 height 37
click at [507, 389] on textarea at bounding box center [620, 386] width 388 height 37
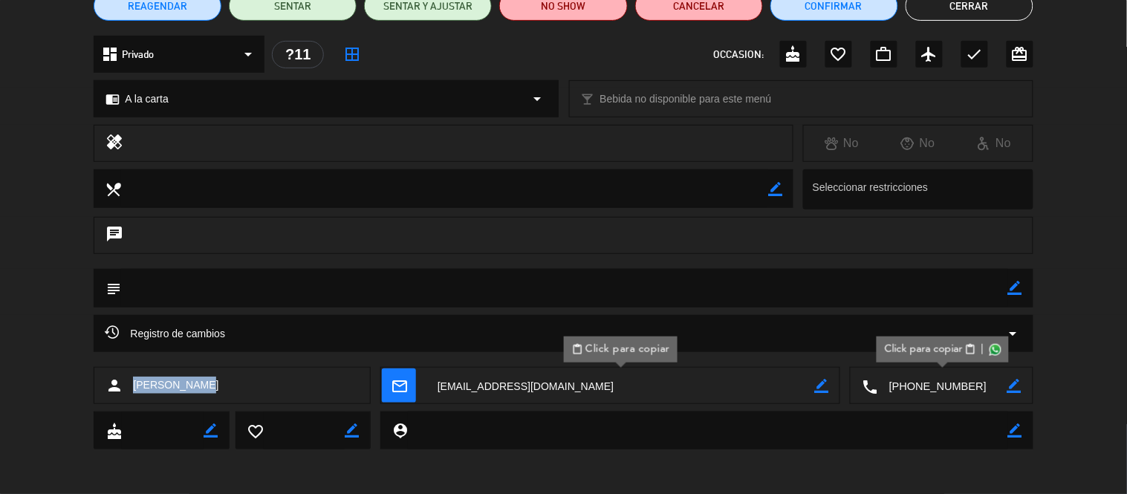
drag, startPoint x: 251, startPoint y: 394, endPoint x: 134, endPoint y: 394, distance: 117.3
click at [134, 394] on div "person [PERSON_NAME]" at bounding box center [232, 385] width 277 height 37
copy span "[PERSON_NAME]"
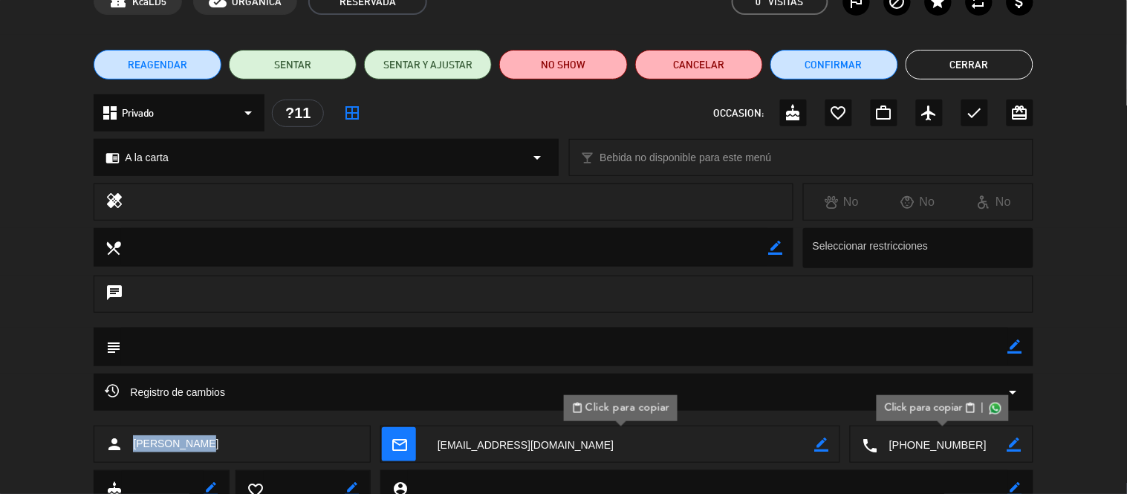
scroll to position [0, 0]
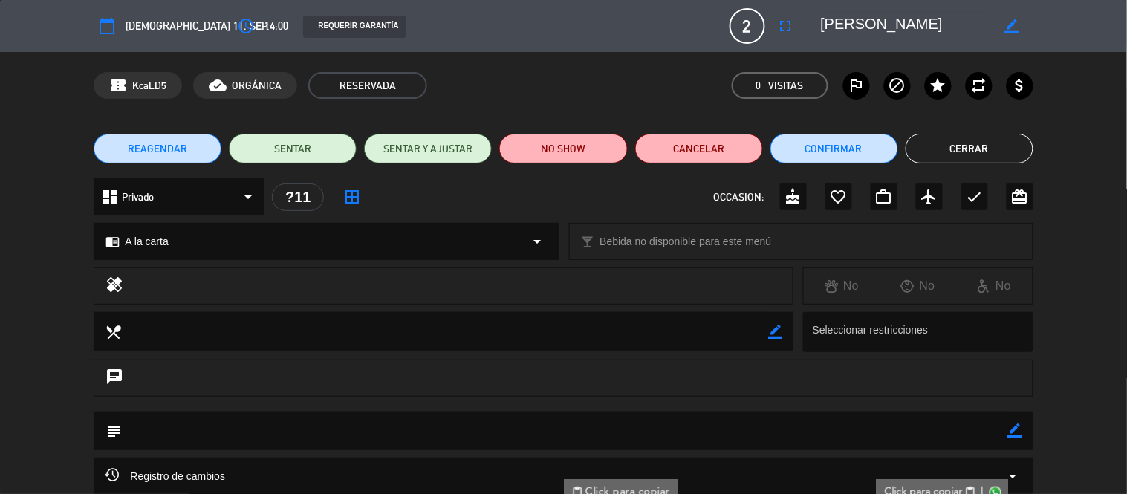
click at [947, 146] on button "Cerrar" at bounding box center [969, 149] width 128 height 30
